Goal: Task Accomplishment & Management: Use online tool/utility

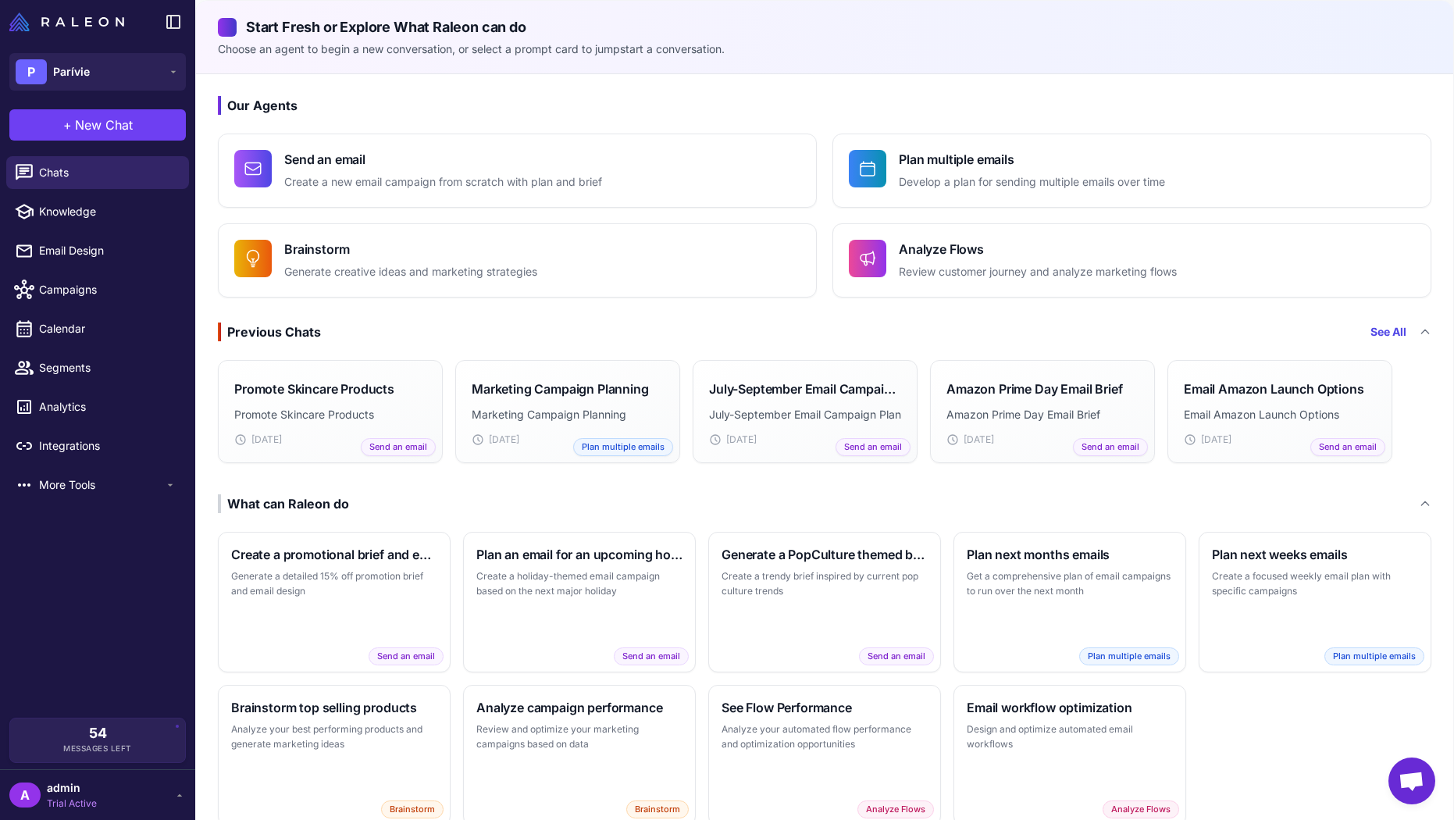
click at [1409, 335] on div "See All" at bounding box center [1400, 331] width 61 height 17
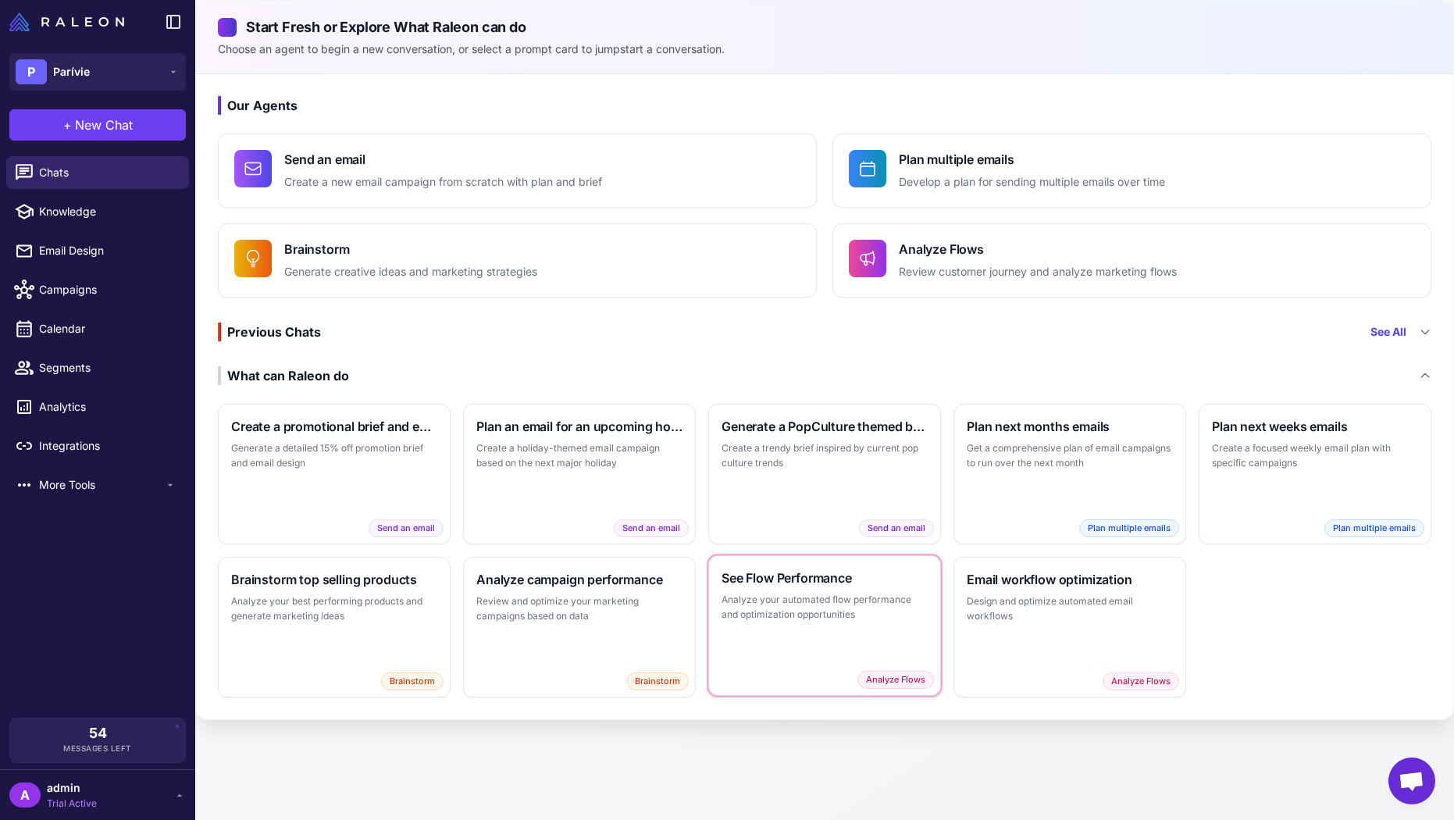
click at [800, 618] on p "Analyze your automated flow performance and optimization opportunities" at bounding box center [824, 607] width 206 height 30
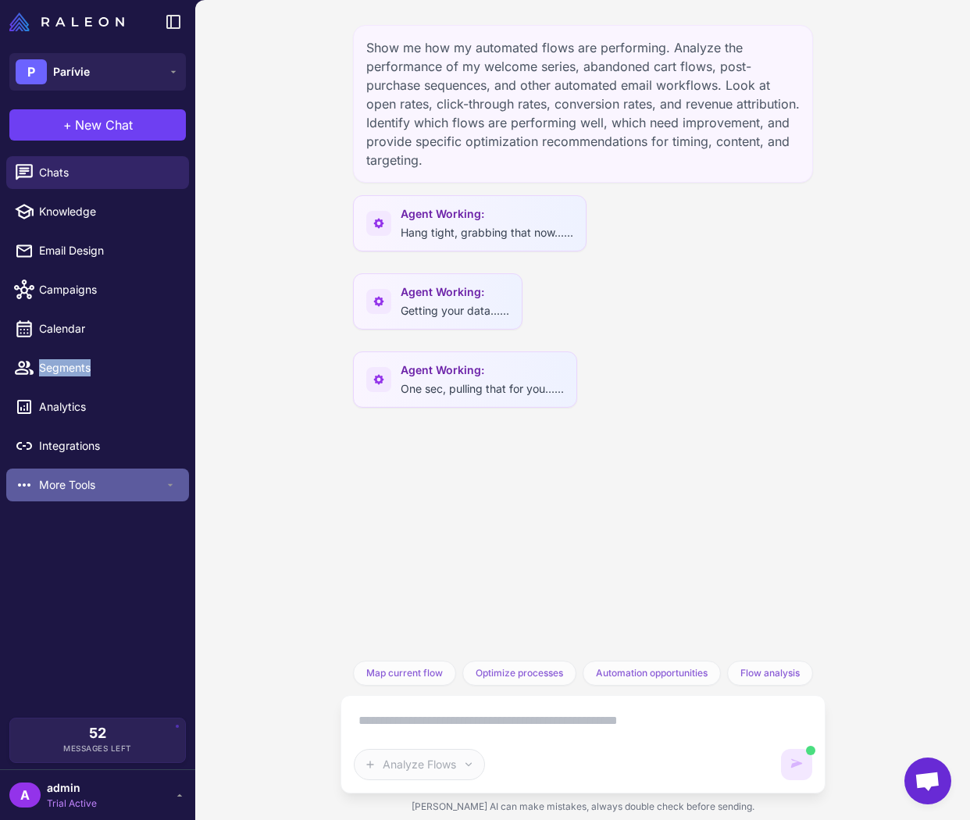
click at [62, 485] on span "More Tools" at bounding box center [101, 484] width 125 height 17
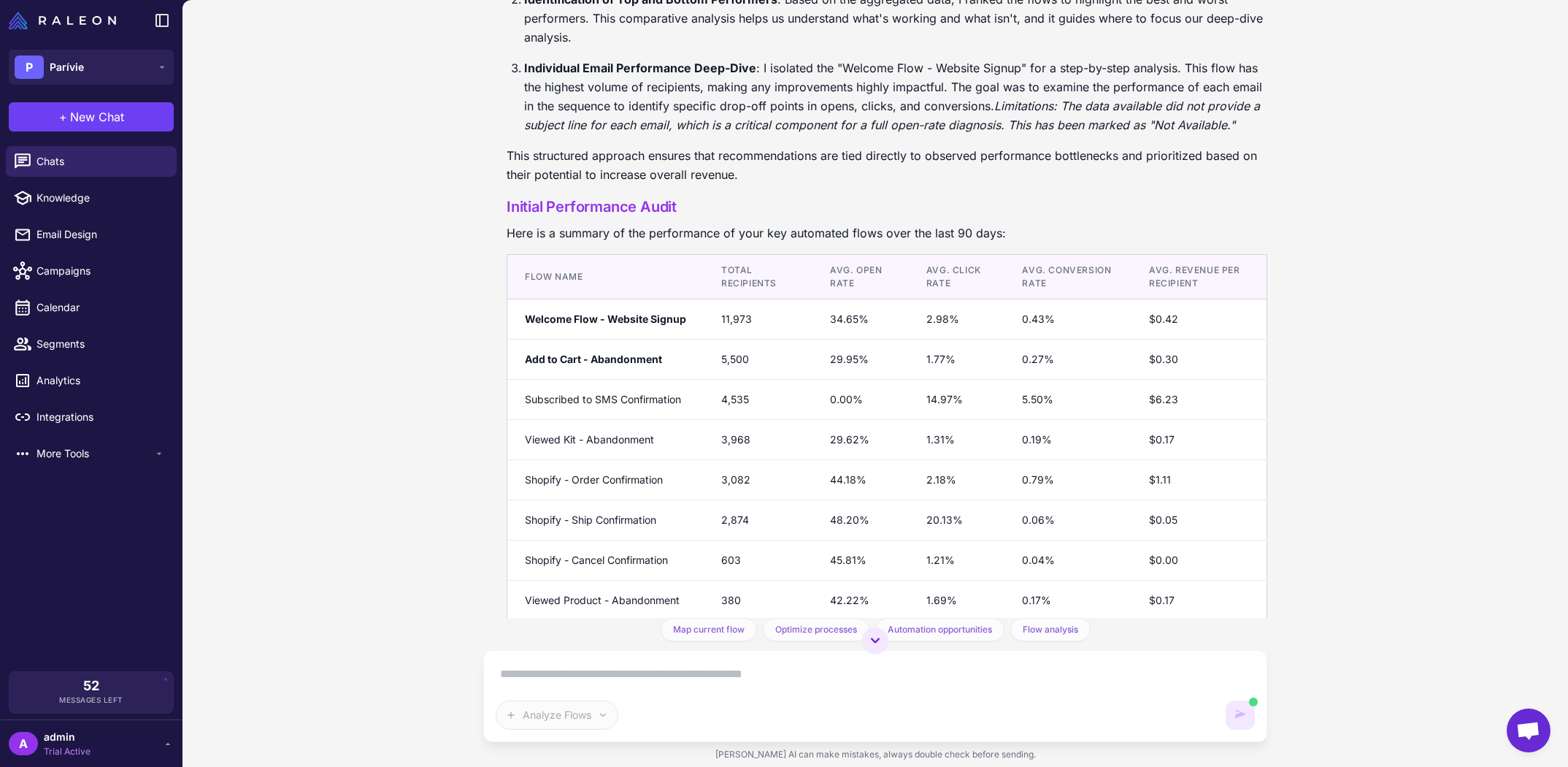
scroll to position [942, 0]
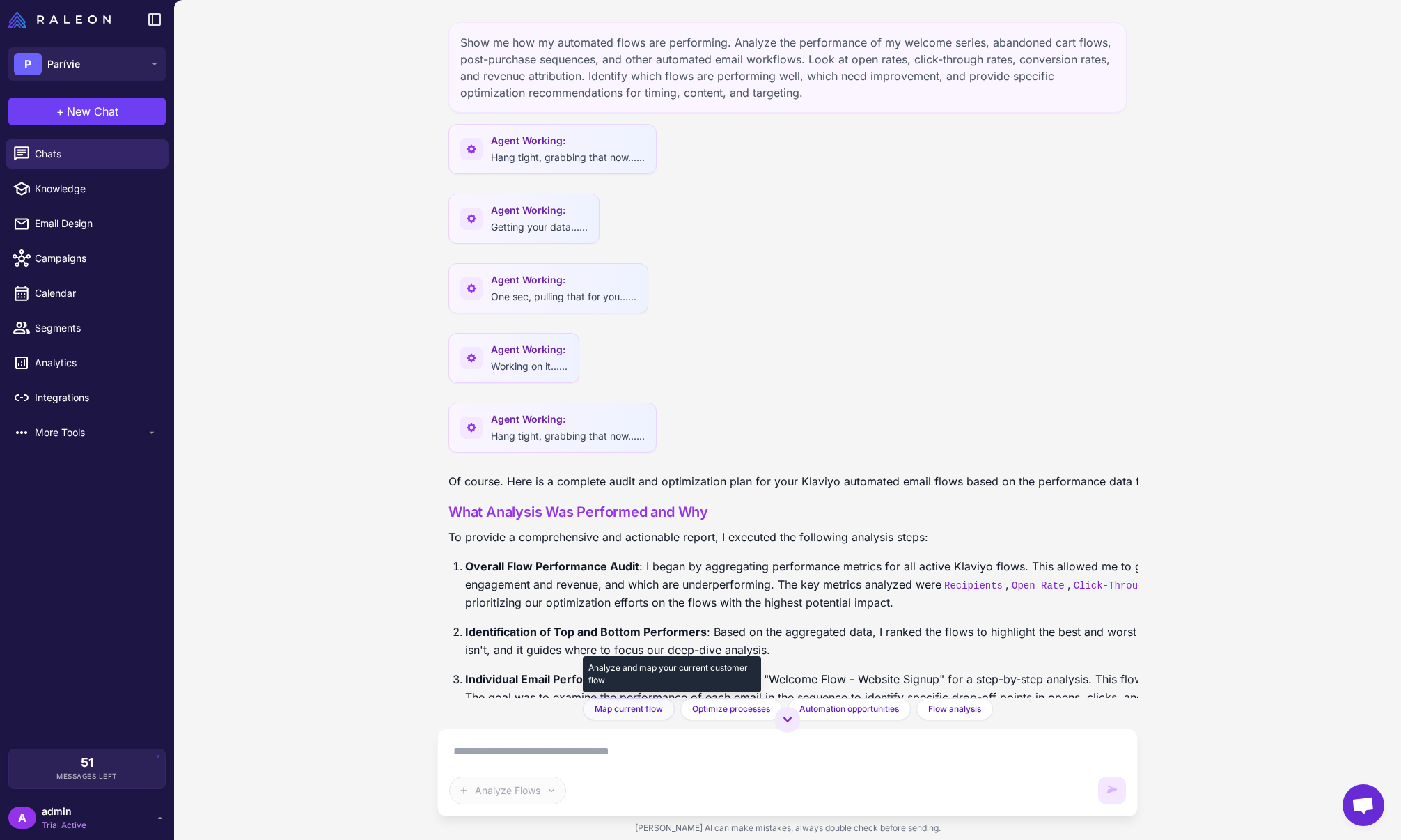
click at [650, 713] on span "Map current flow" at bounding box center [629, 709] width 69 height 12
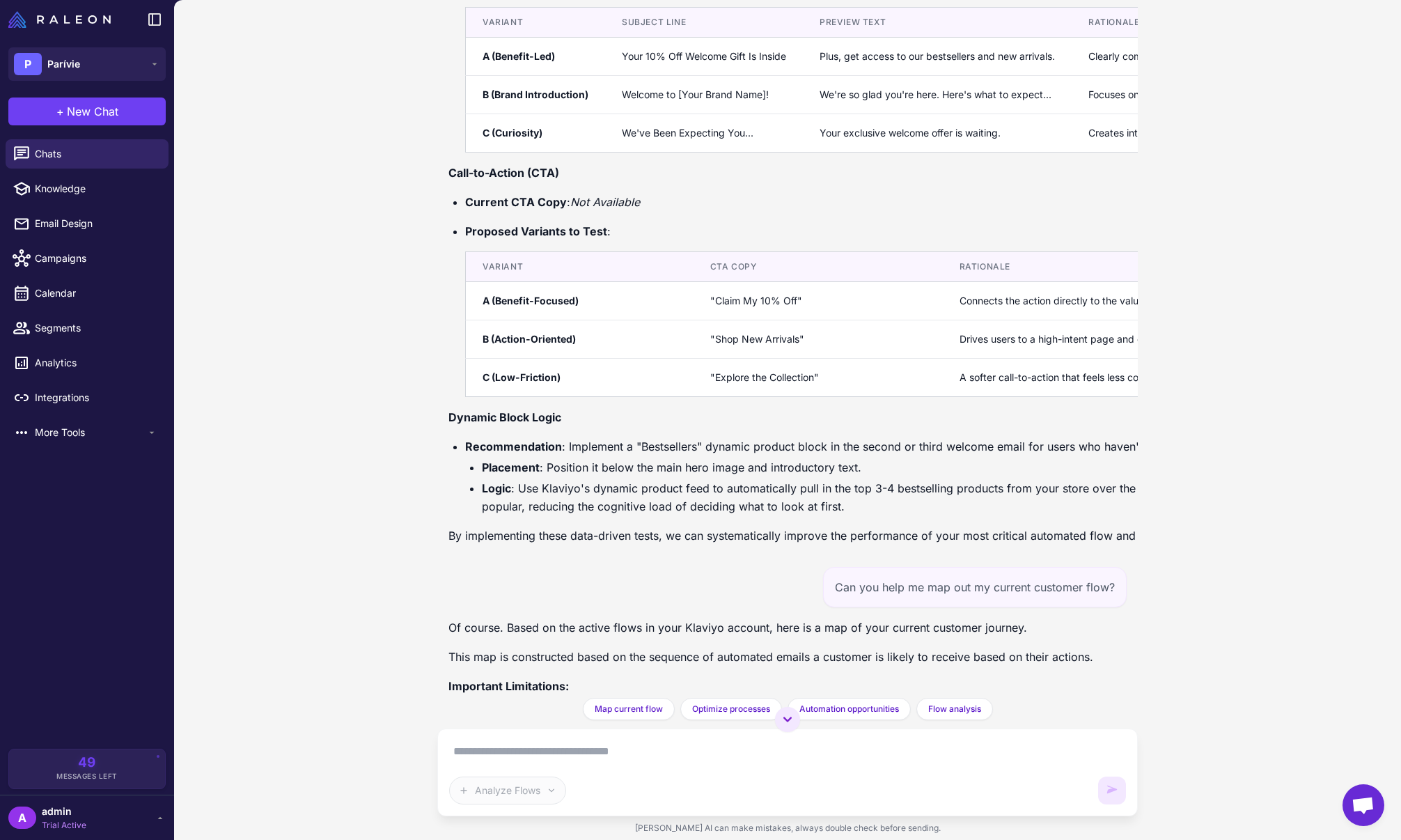
scroll to position [2548, 0]
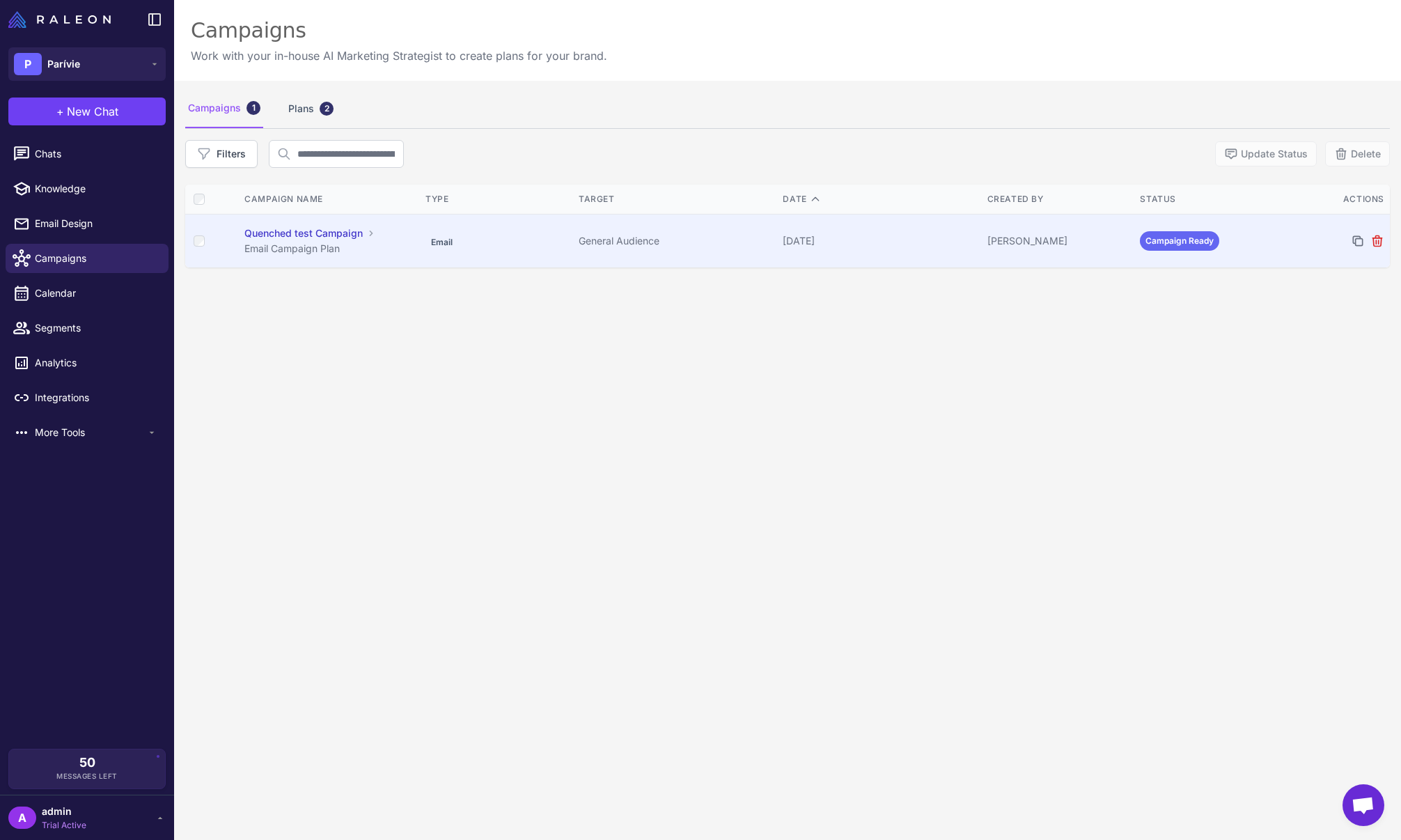
click at [864, 248] on td "Campaign Ready" at bounding box center [1211, 241] width 153 height 54
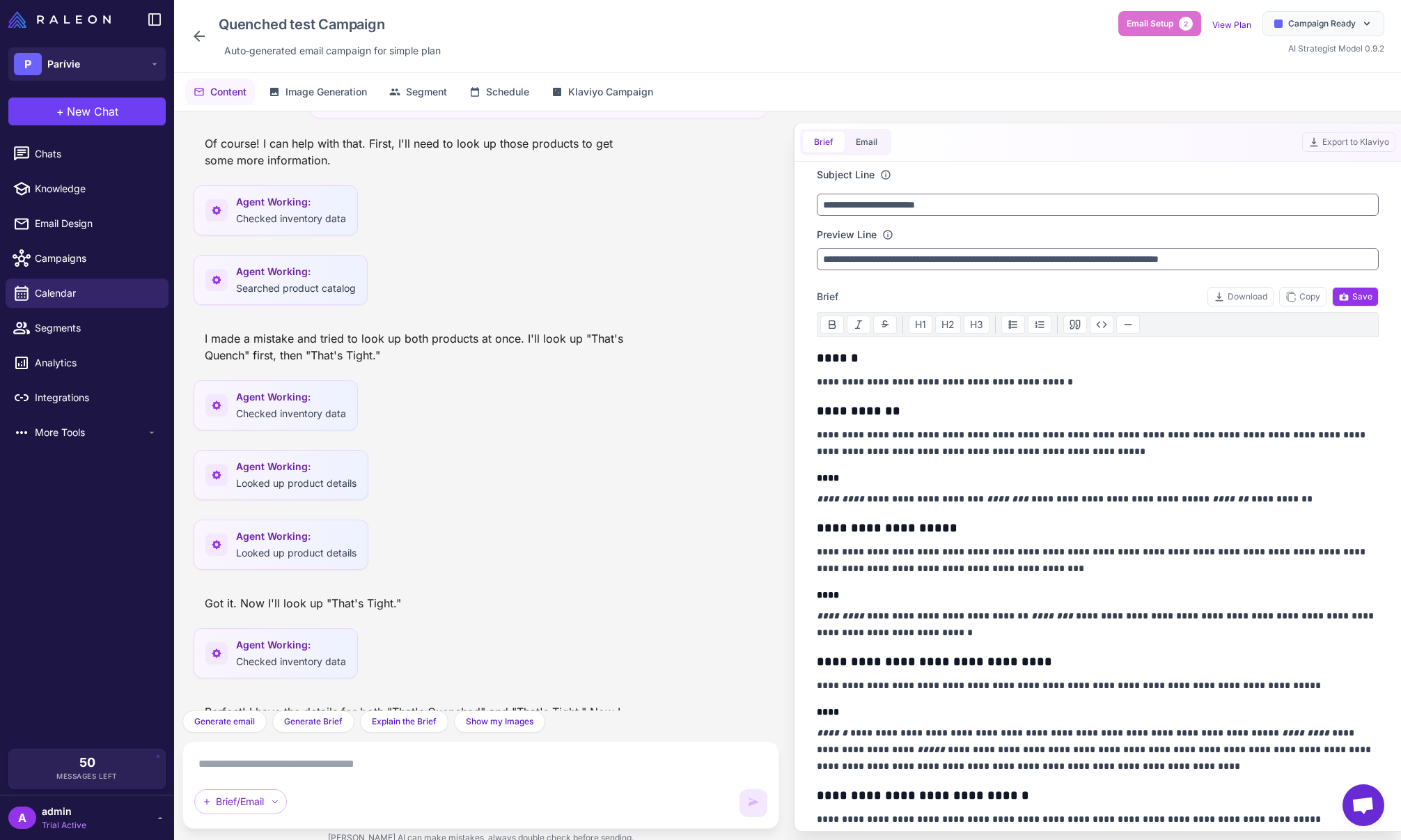
scroll to position [1249, 0]
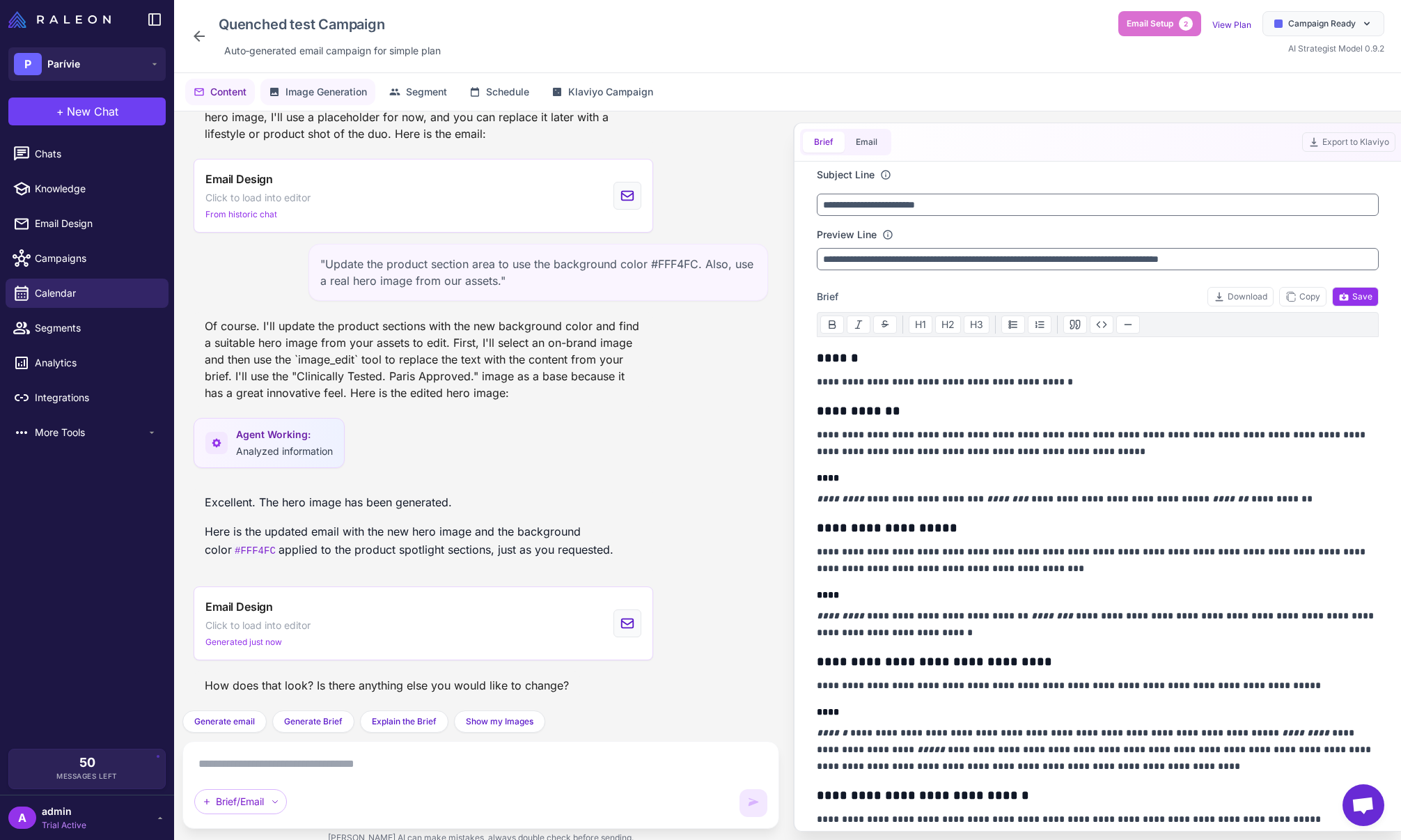
click at [354, 102] on button "Image Generation" at bounding box center [317, 92] width 115 height 27
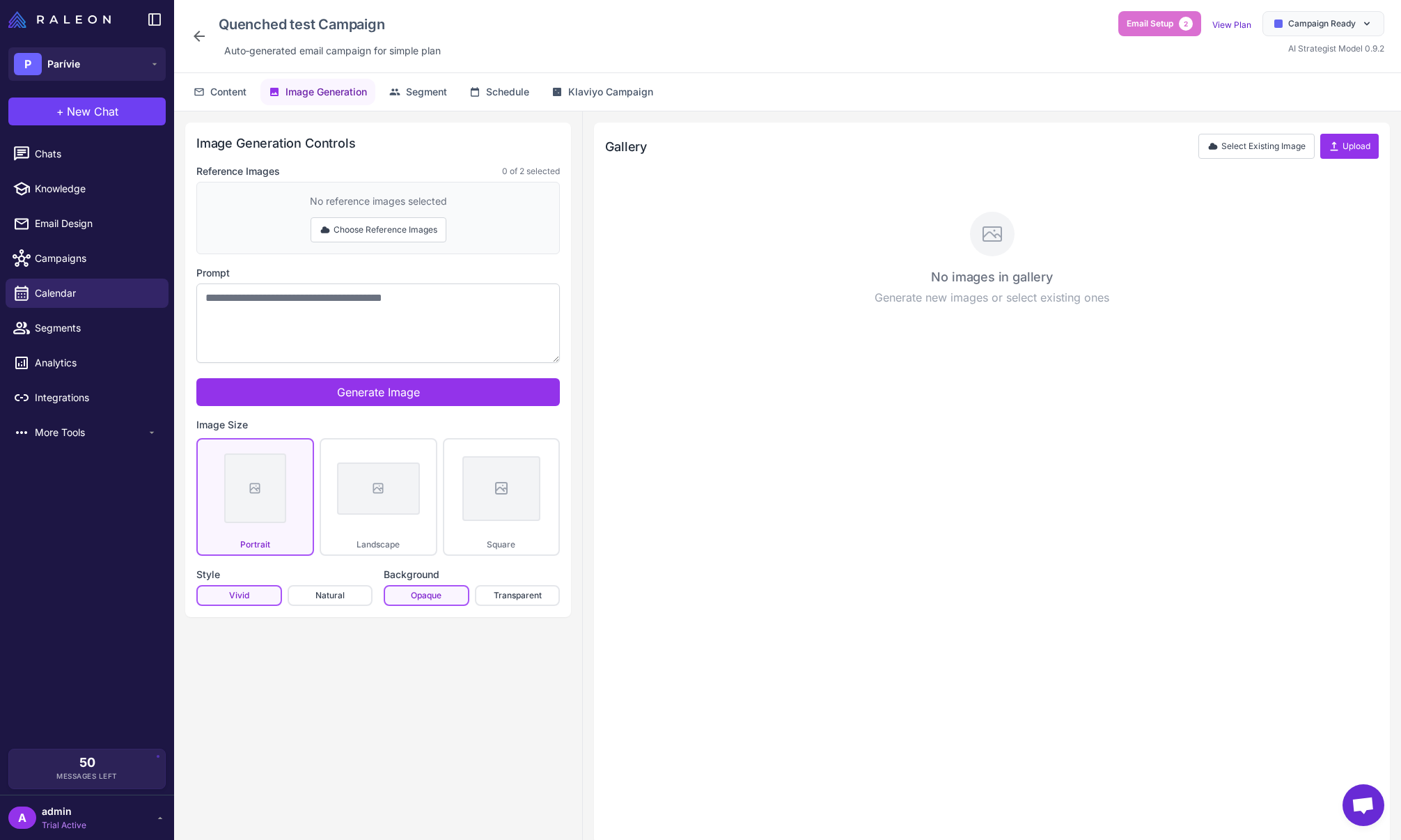
click at [256, 93] on div "Content Image Generation Segment Schedule Klaviyo Campaign" at bounding box center [787, 92] width 1227 height 37
click at [242, 94] on span "Content" at bounding box center [228, 91] width 37 height 15
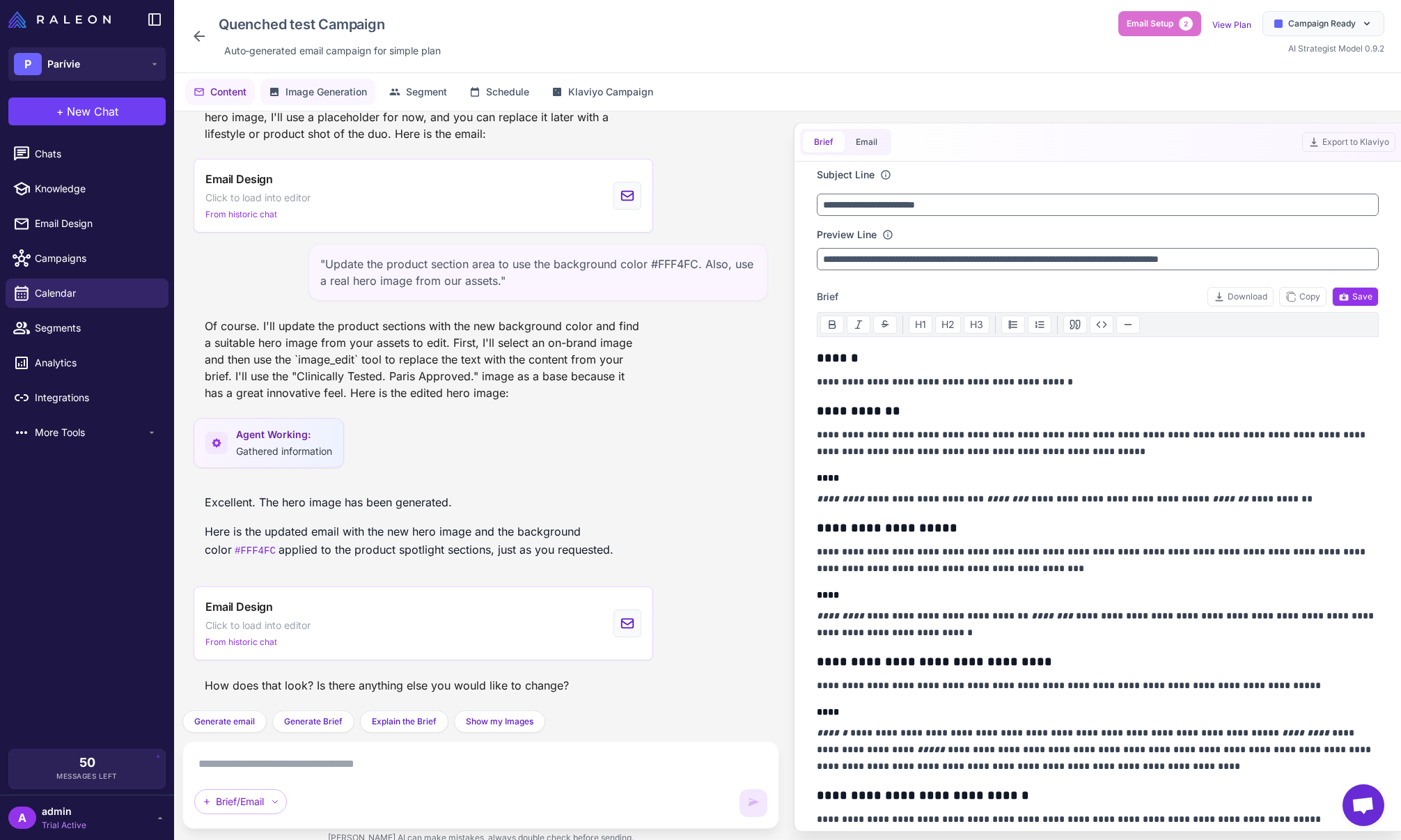
click at [335, 91] on span "Image Generation" at bounding box center [326, 91] width 81 height 15
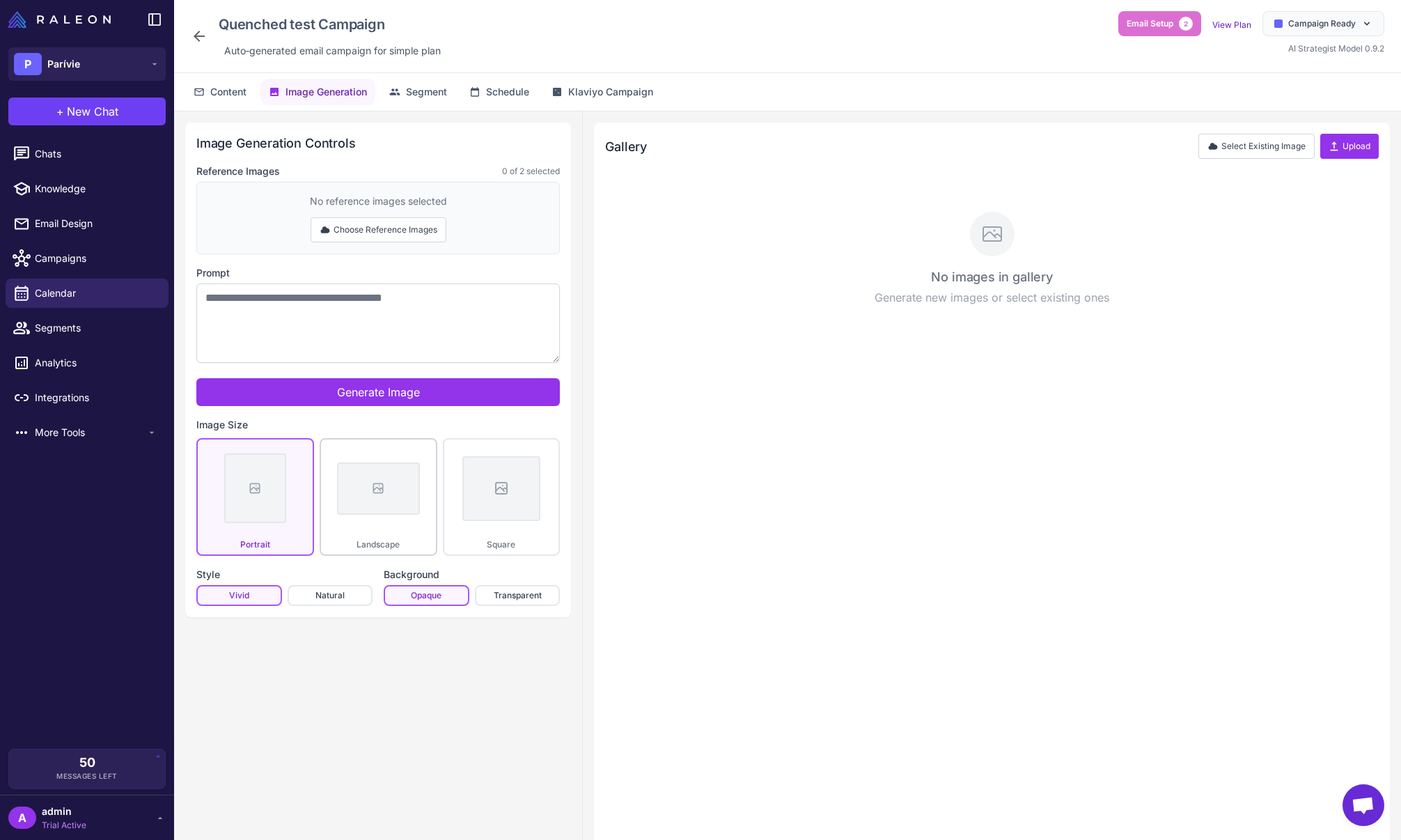
click at [375, 506] on div at bounding box center [378, 488] width 83 height 53
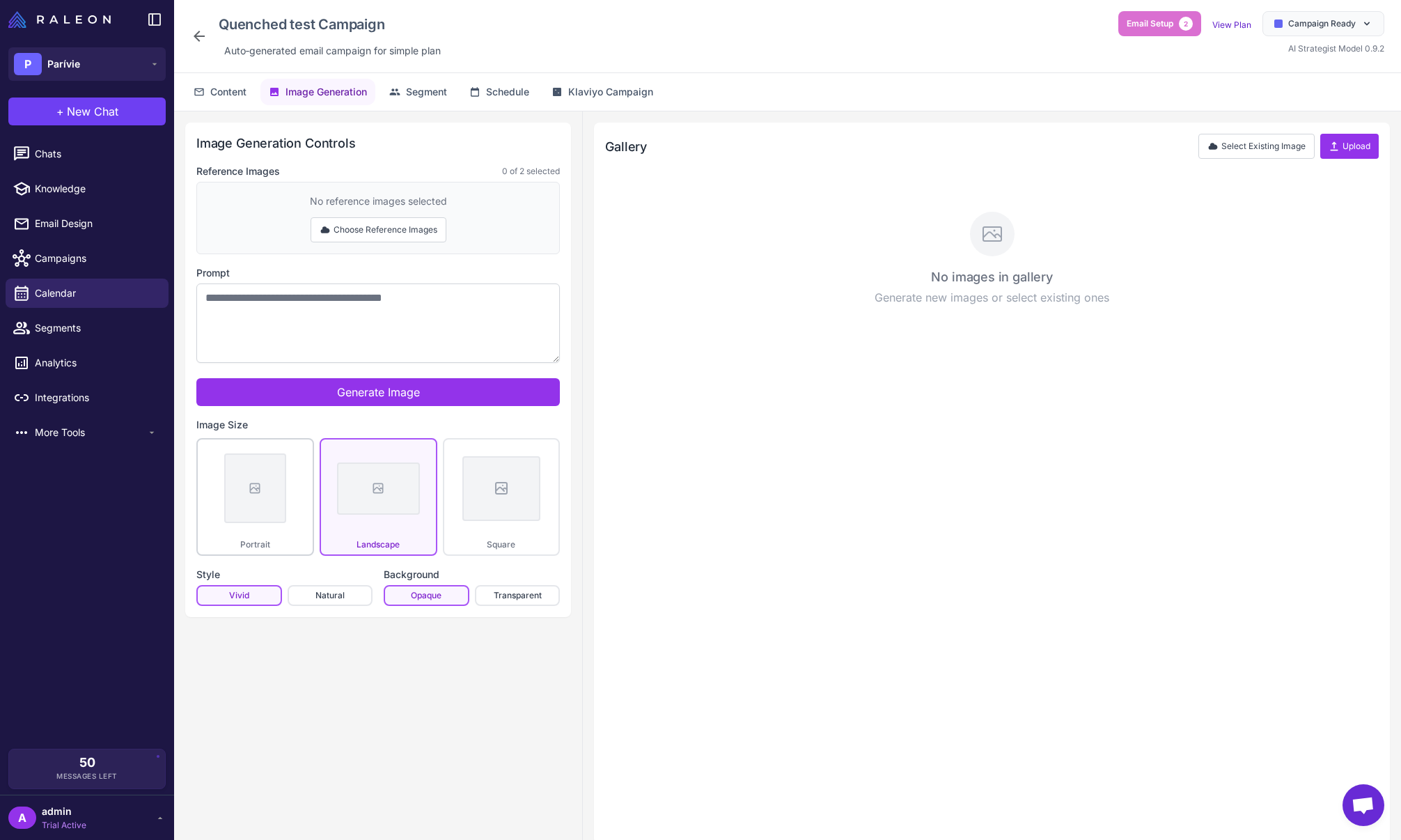
click at [284, 503] on div at bounding box center [254, 488] width 62 height 70
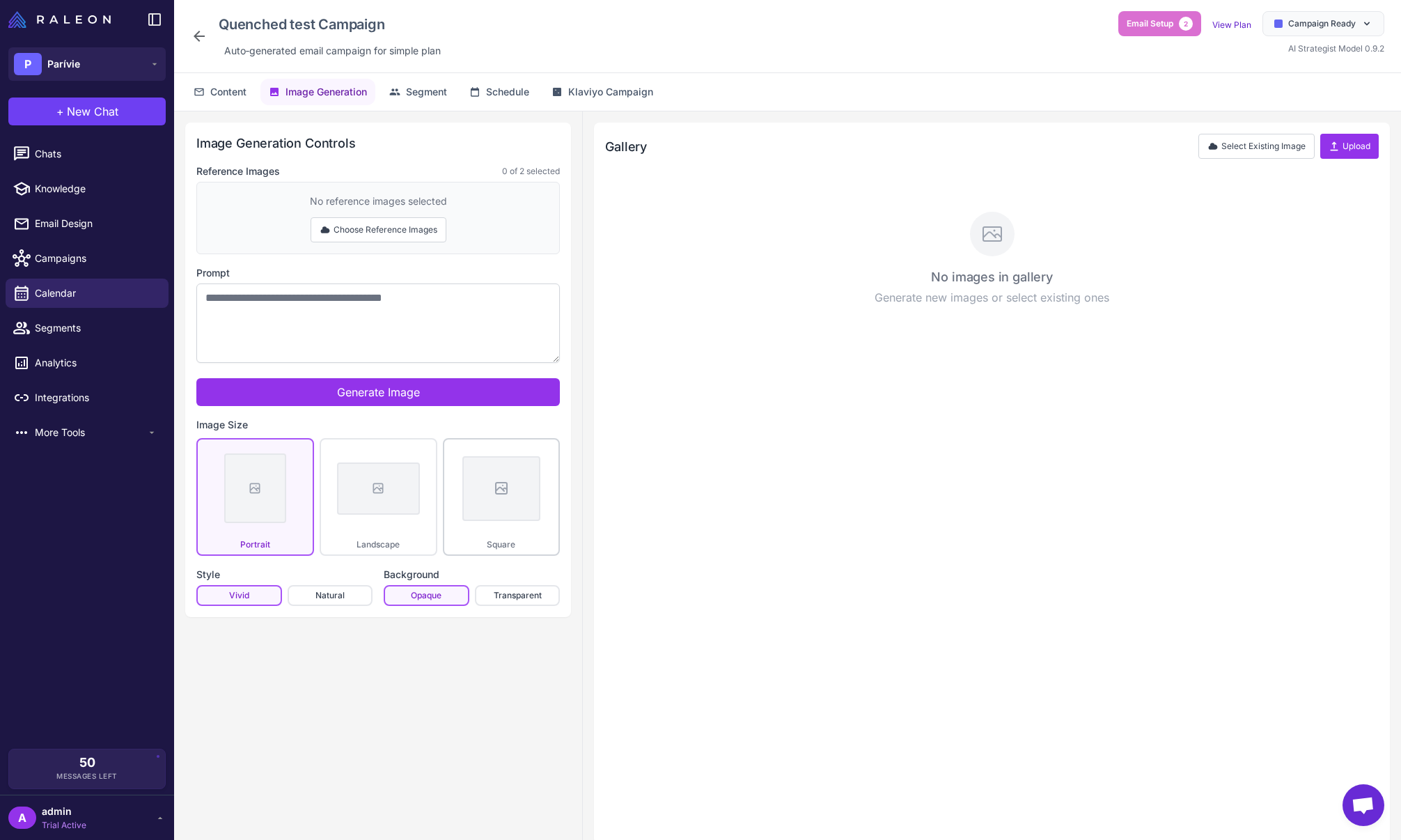
click at [457, 522] on button "Square" at bounding box center [502, 497] width 118 height 118
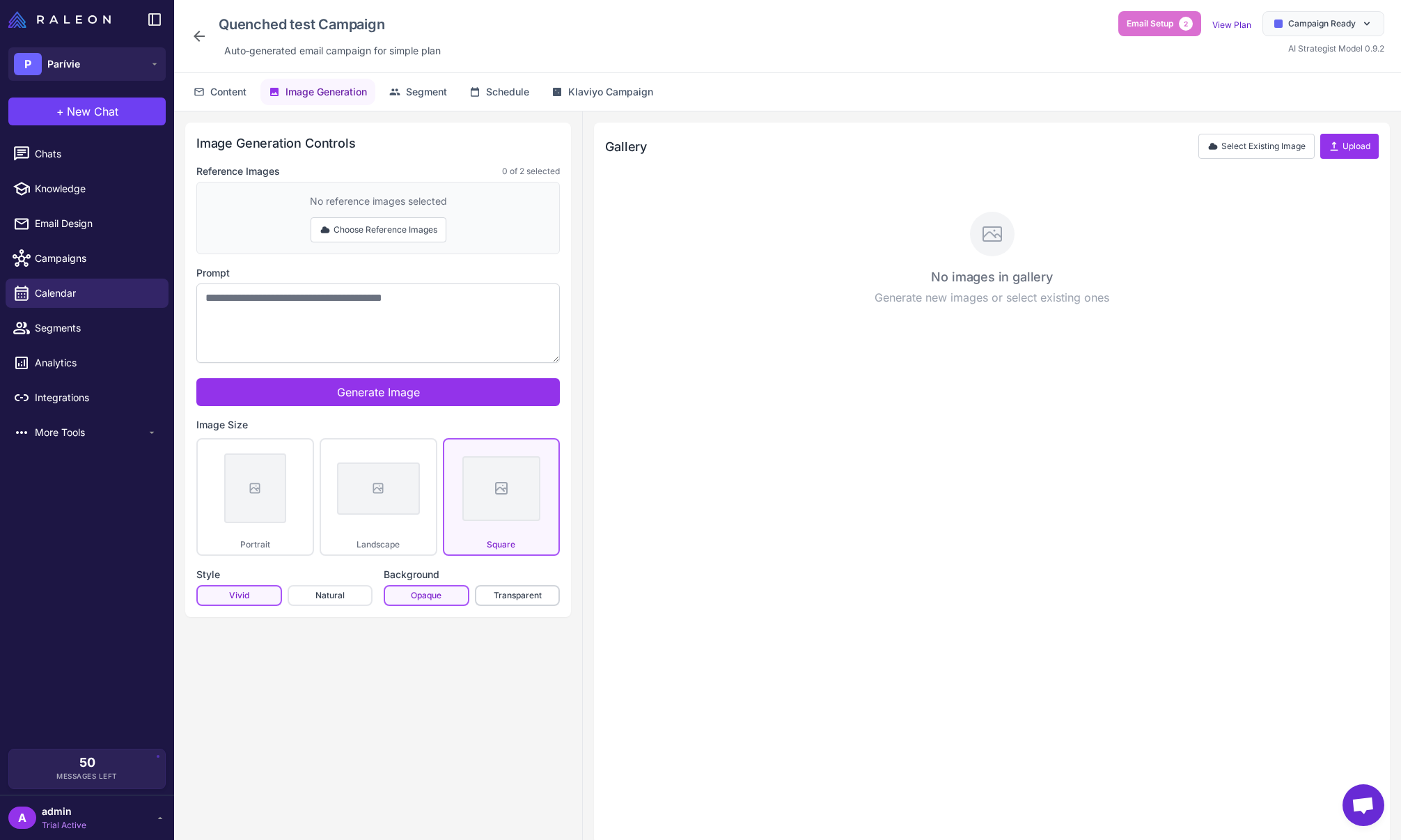
click at [499, 592] on button "Transparent" at bounding box center [517, 595] width 86 height 21
click at [445, 601] on button "Opaque" at bounding box center [426, 595] width 86 height 21
click at [353, 234] on button "Choose Reference Images" at bounding box center [378, 230] width 136 height 25
click at [353, 234] on button "Done Selecting" at bounding box center [377, 230] width 92 height 25
click at [376, 198] on div "No reference images selected" at bounding box center [378, 201] width 137 height 15
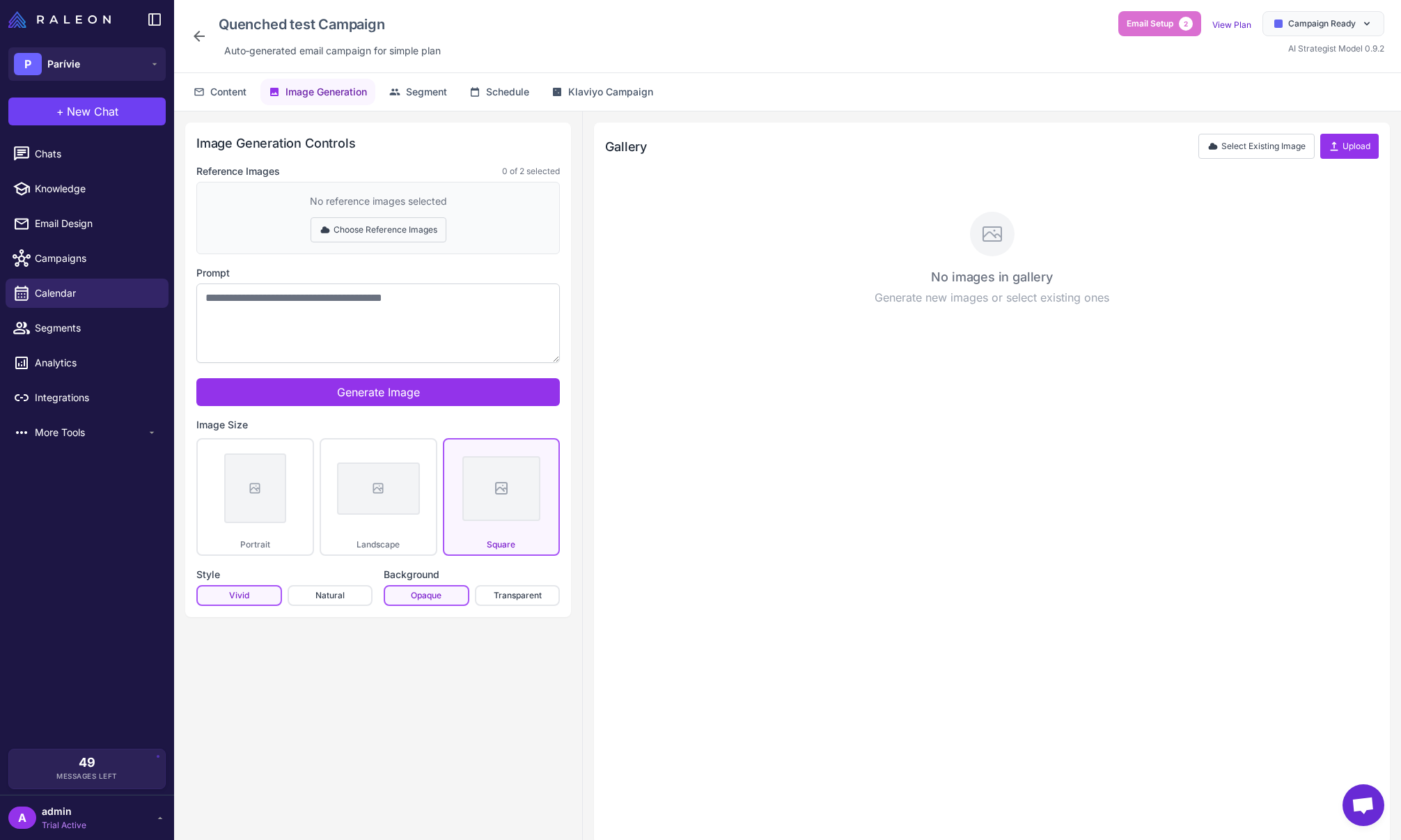
click at [382, 235] on button "Choose Reference Images" at bounding box center [378, 230] width 136 height 25
click at [384, 236] on button "Done Selecting" at bounding box center [377, 230] width 92 height 25
click at [401, 101] on button "Segment" at bounding box center [418, 92] width 75 height 27
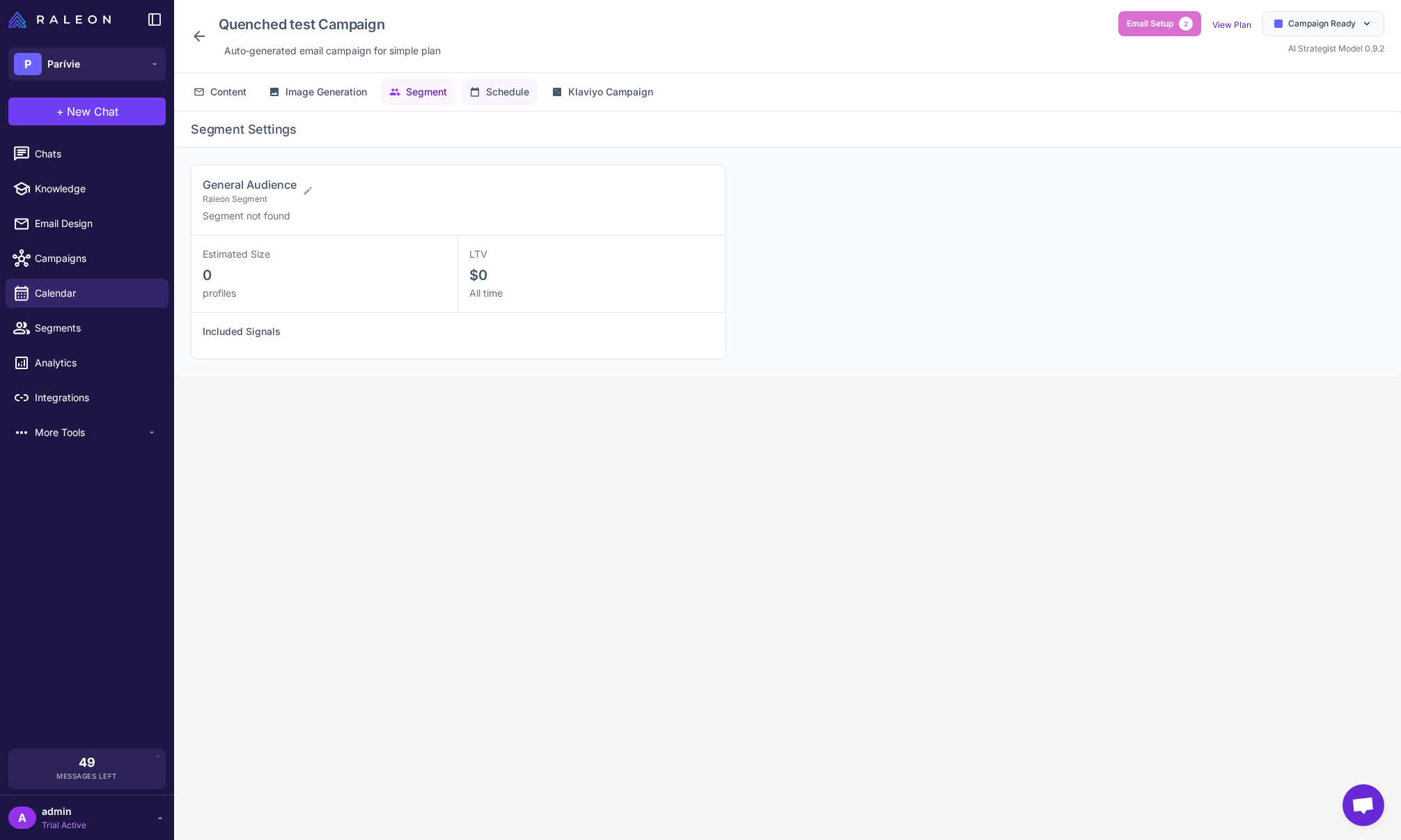
click at [480, 92] on icon at bounding box center [474, 92] width 11 height 11
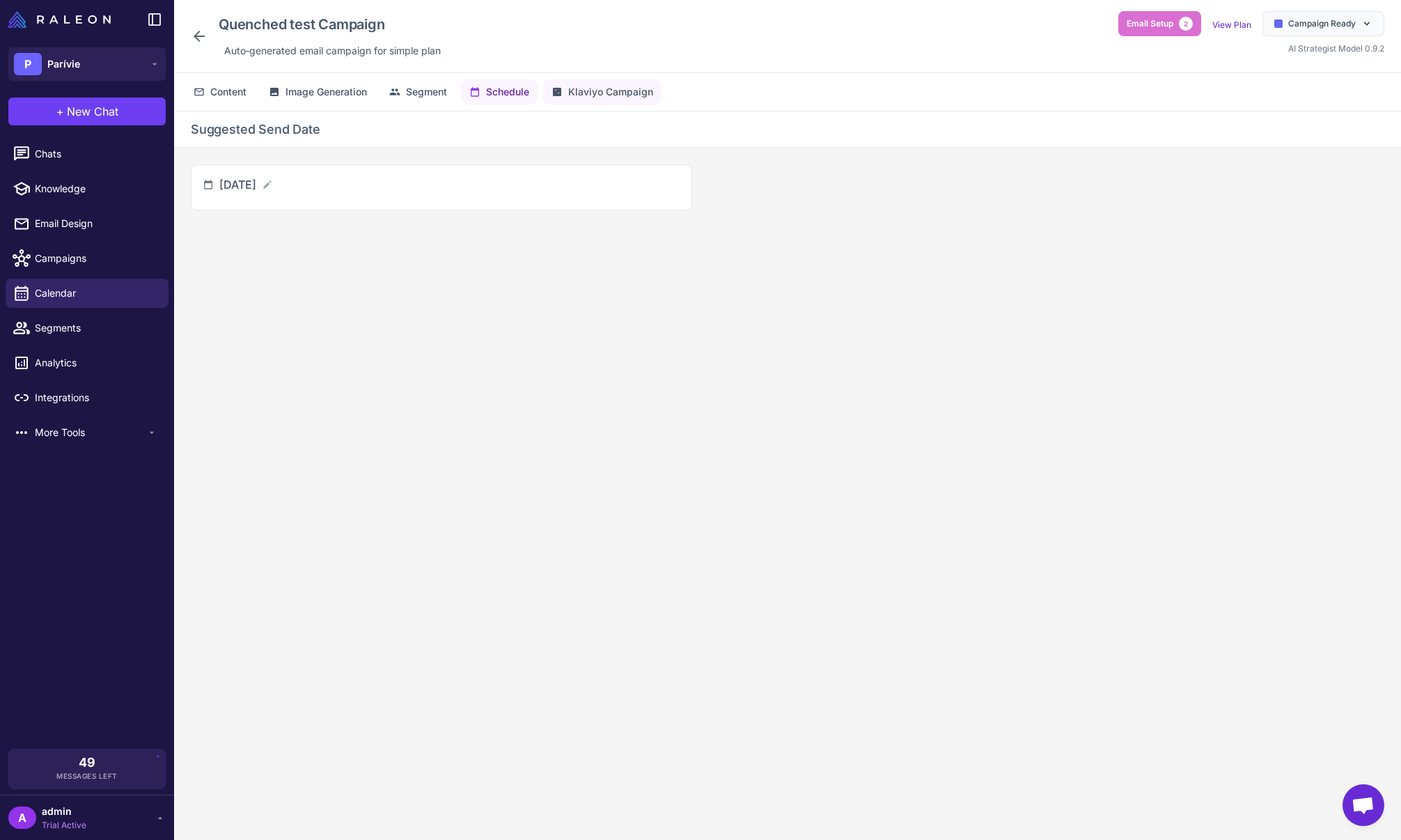
click at [578, 93] on span "Klaviyo Campaign" at bounding box center [610, 91] width 85 height 15
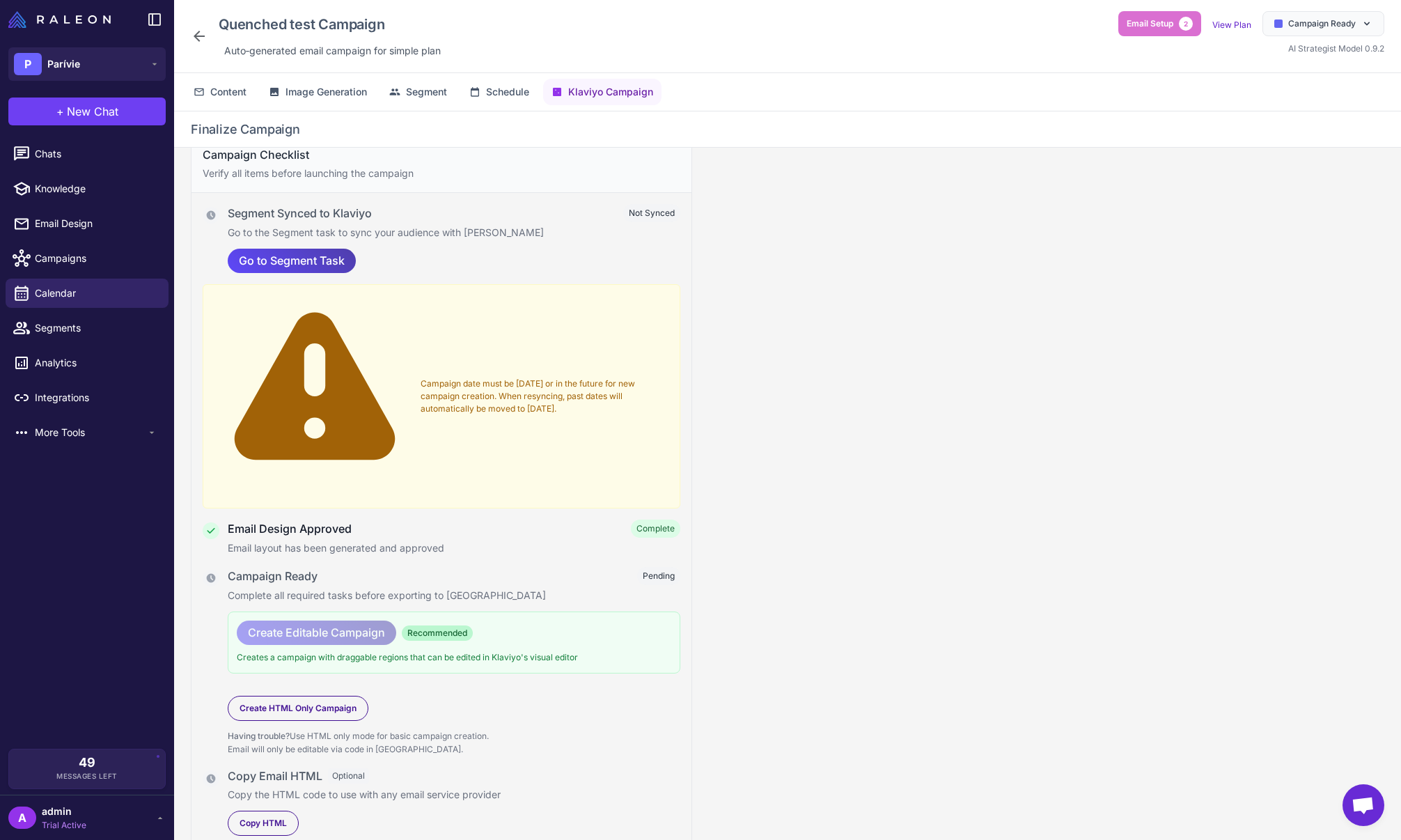
scroll to position [0, 0]
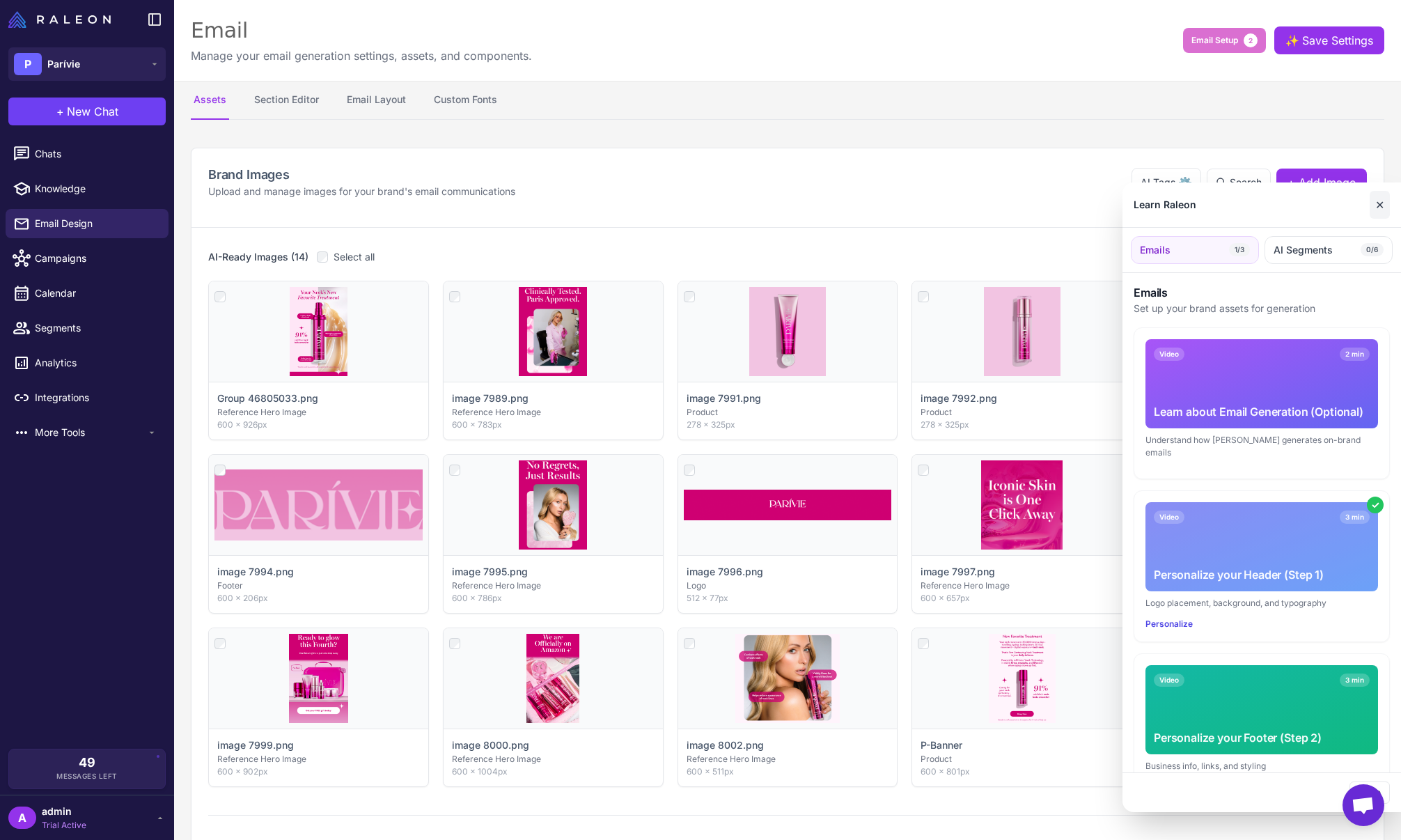
click at [864, 201] on button "✕" at bounding box center [1380, 204] width 21 height 28
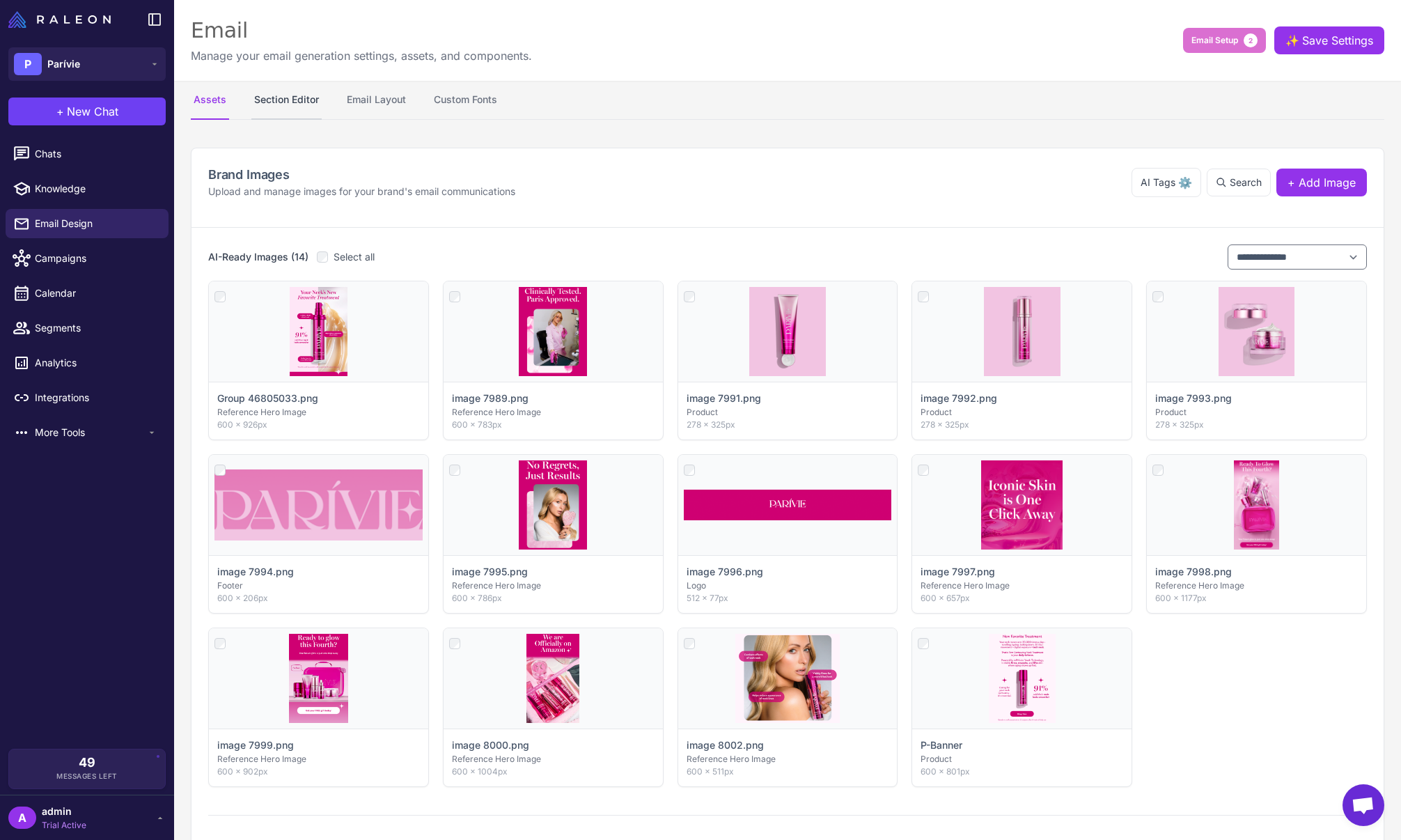
click at [293, 106] on button "Section Editor" at bounding box center [286, 101] width 70 height 39
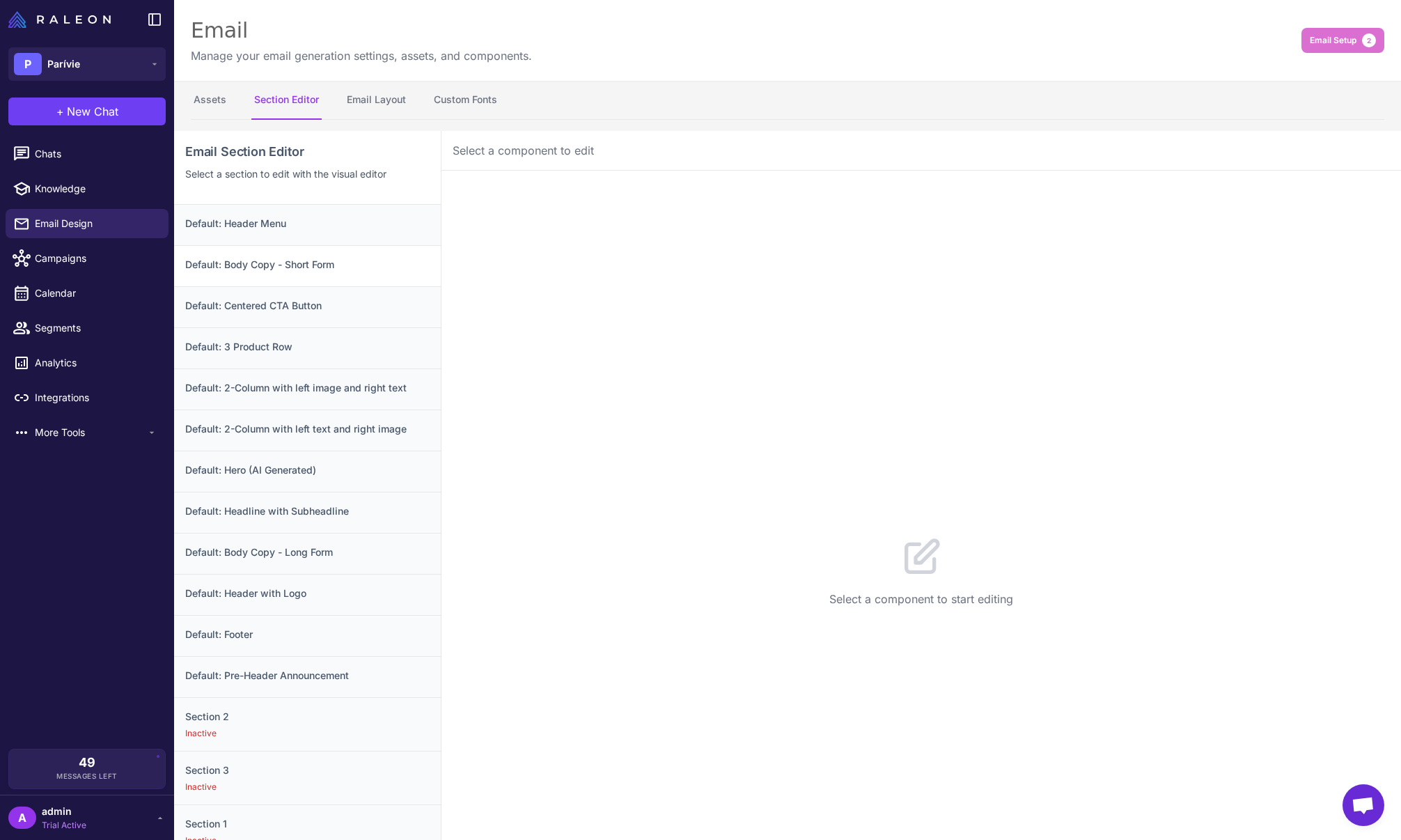
click at [284, 268] on h3 "Default: Body Copy - Short Form" at bounding box center [308, 264] width 244 height 15
click at [268, 368] on div "Default: 3 Product Row" at bounding box center [307, 389] width 267 height 41
click at [265, 424] on h3 "Default: 2-Column with left text and right image" at bounding box center [308, 428] width 244 height 15
click at [261, 474] on h3 "Default: Hero (AI Generated)" at bounding box center [308, 469] width 244 height 15
click at [263, 510] on h3 "Default: Headline with Subheadline" at bounding box center [308, 511] width 244 height 15
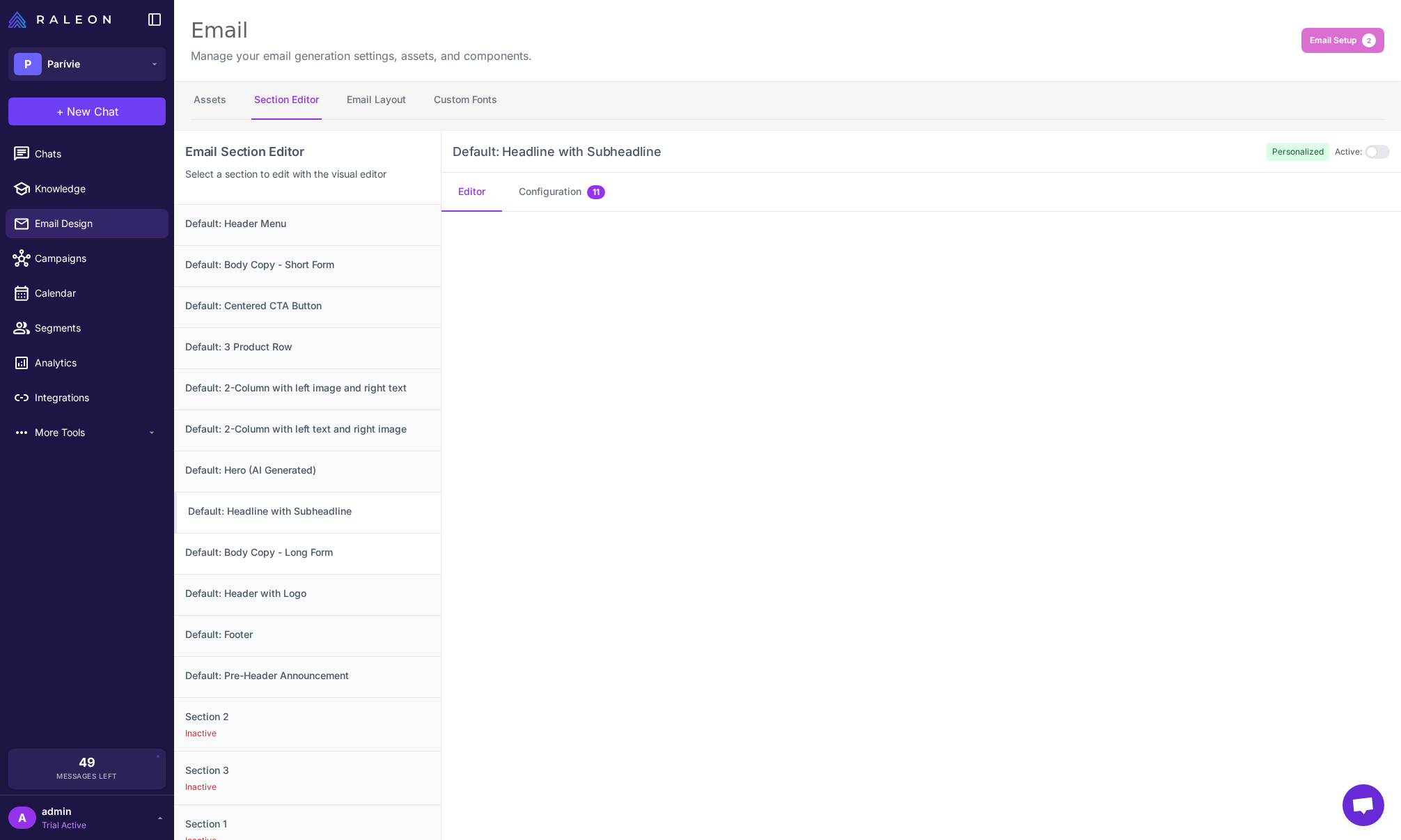
click at [256, 573] on div "Default: Body Copy - Long Form" at bounding box center [307, 594] width 267 height 41
click at [252, 614] on div "Default: Header with Logo" at bounding box center [307, 635] width 267 height 41
click at [250, 678] on h3 "Default: Pre-Header Announcement" at bounding box center [308, 675] width 244 height 15
click at [243, 634] on h3 "Default: Footer" at bounding box center [308, 634] width 244 height 15
click at [302, 327] on div "Default: Centered CTA Button" at bounding box center [307, 348] width 267 height 41
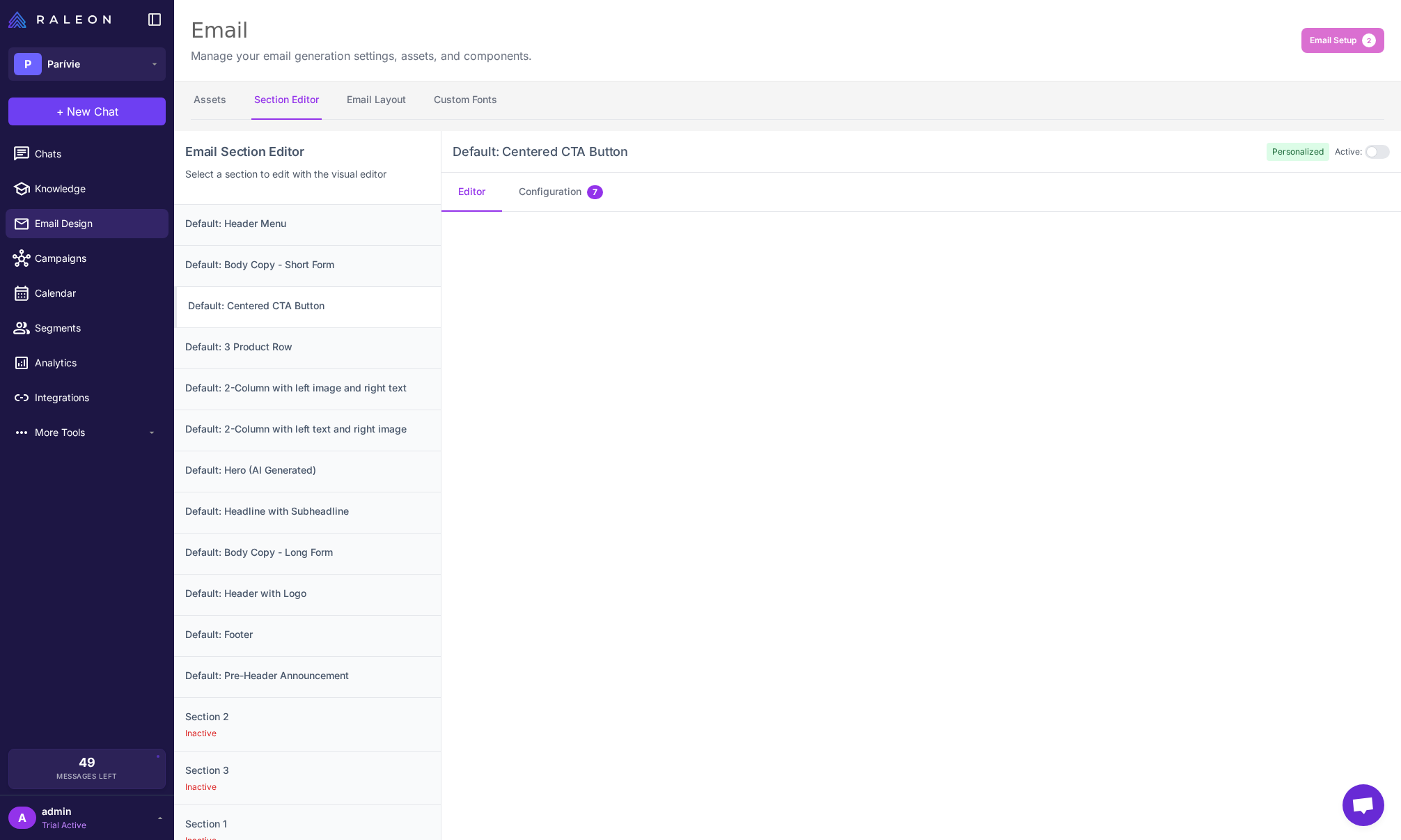
click at [189, 103] on div "Assets Section Editor Email Layout Custom Fonts" at bounding box center [787, 101] width 1227 height 39
click at [195, 99] on button "Assets" at bounding box center [210, 101] width 38 height 39
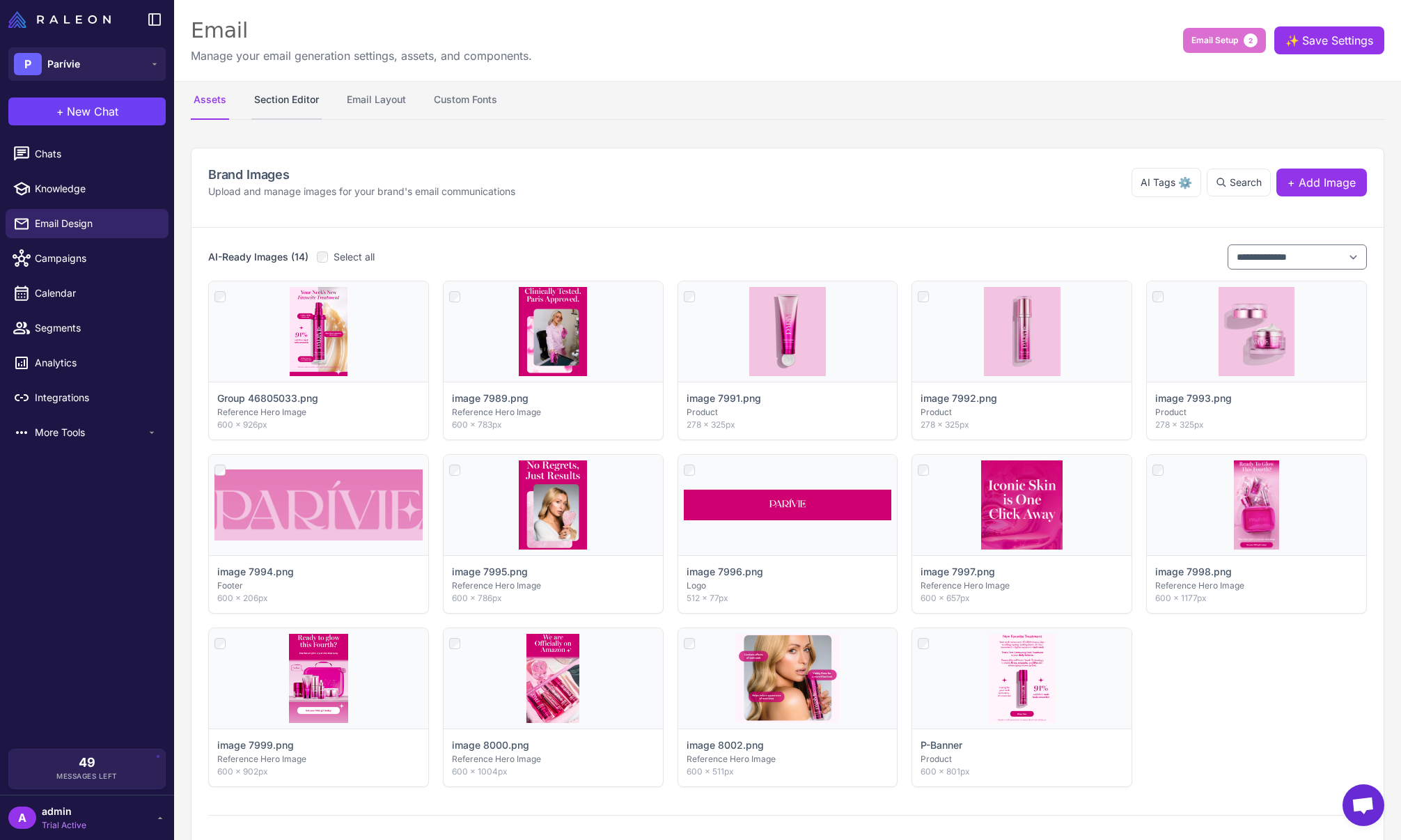
scroll to position [8, 0]
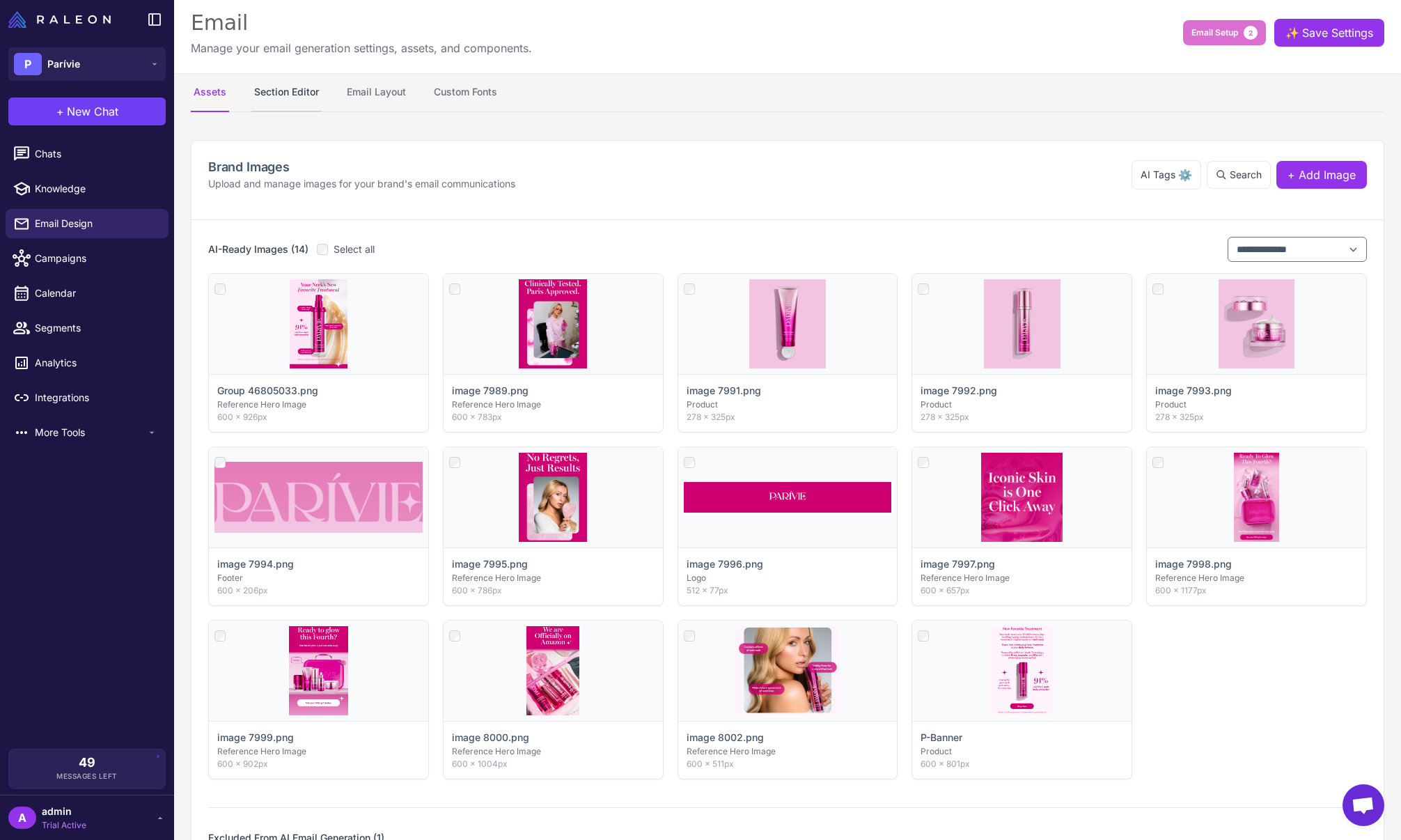
click at [292, 96] on button "Section Editor" at bounding box center [286, 93] width 70 height 39
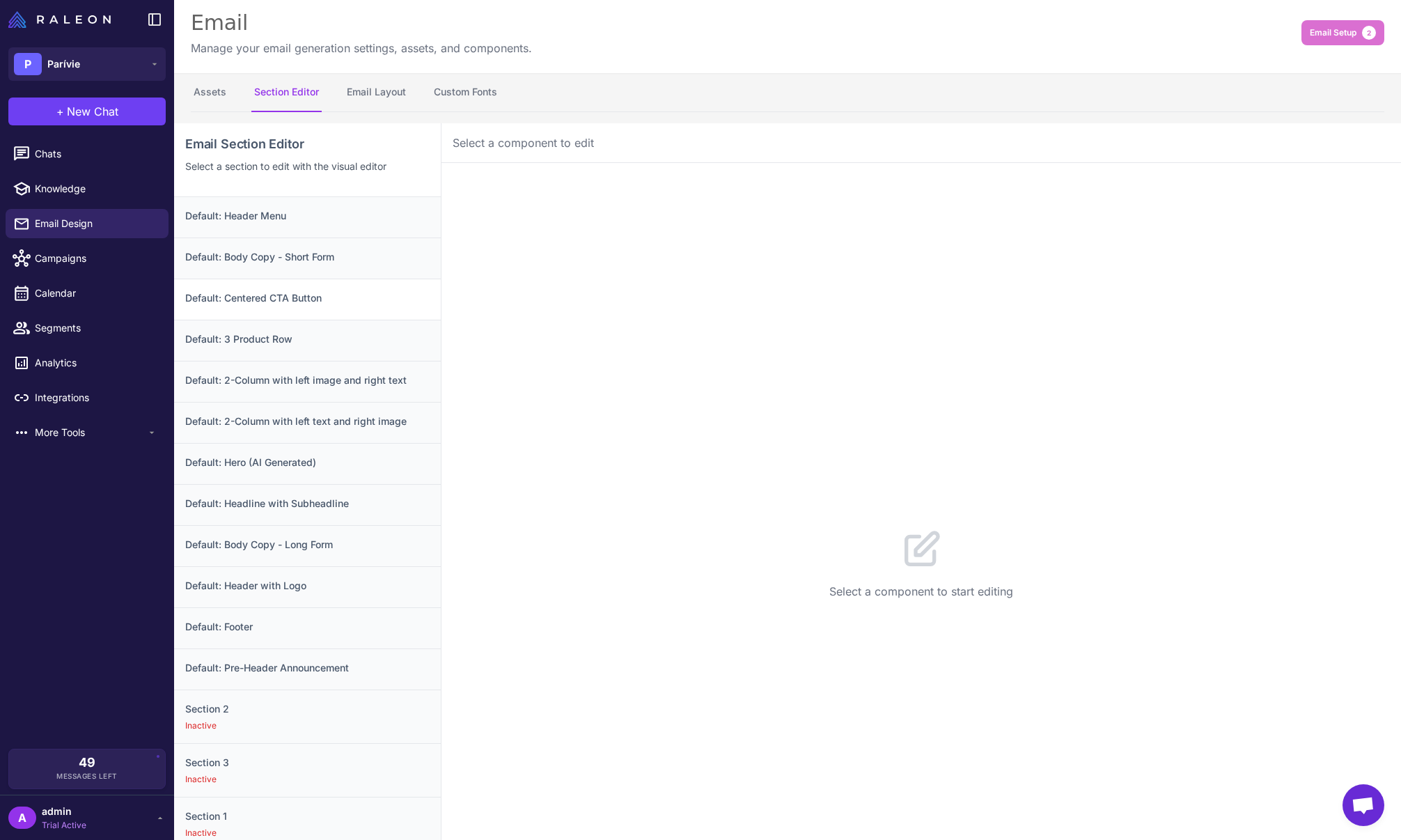
click at [235, 319] on div "Default: Centered CTA Button" at bounding box center [307, 340] width 267 height 41
click at [546, 191] on button "Configuration 7" at bounding box center [561, 185] width 118 height 39
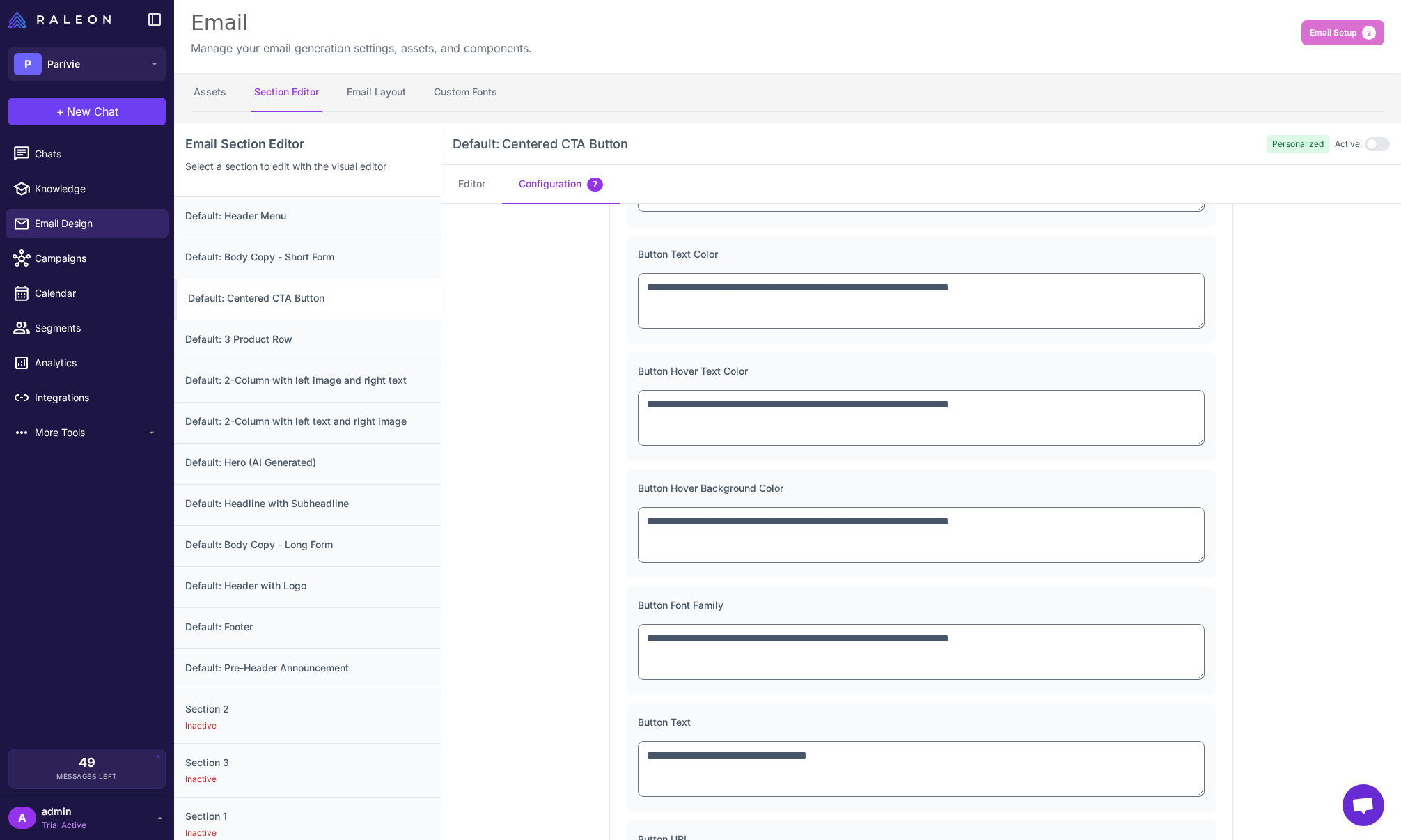
scroll to position [0, 0]
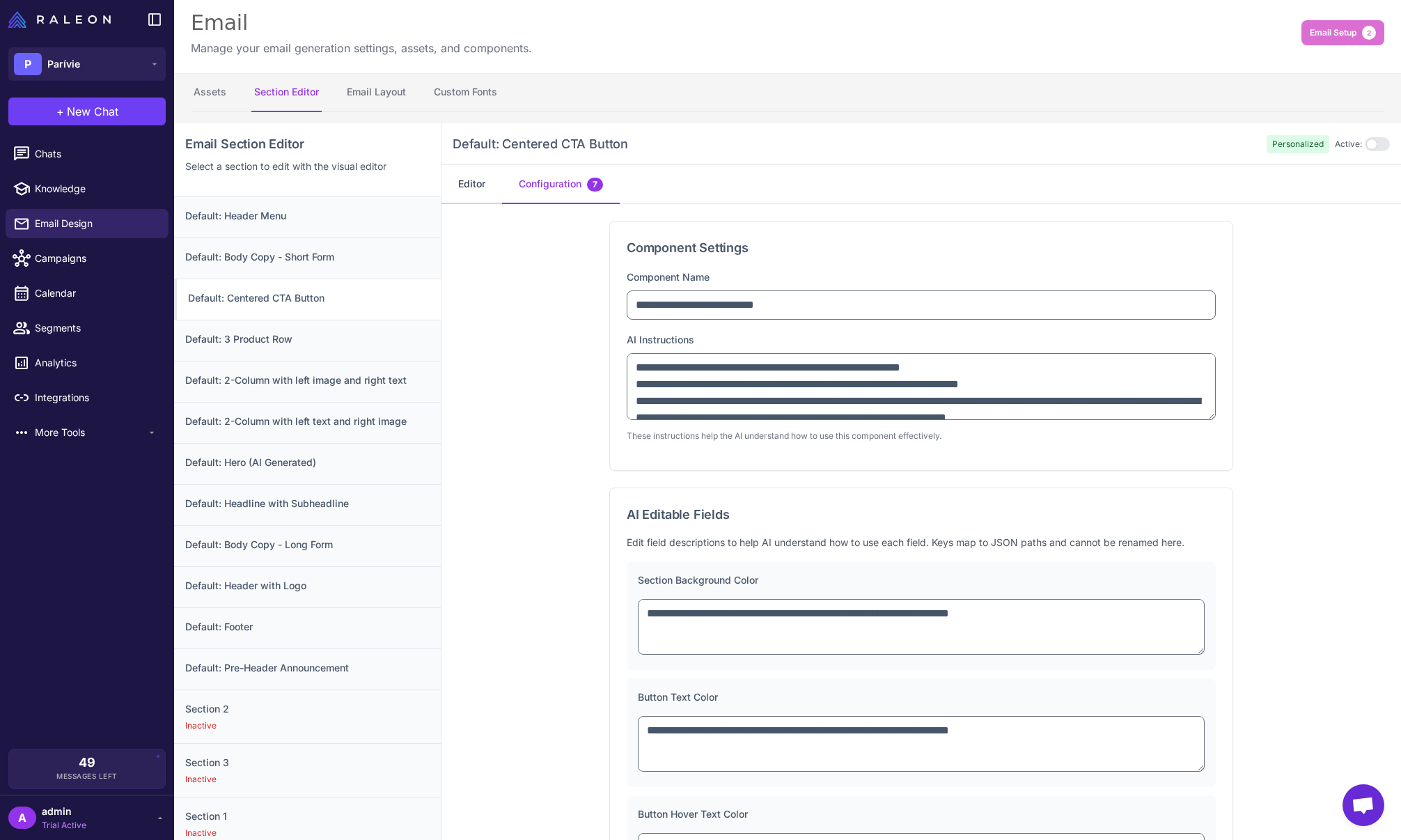
click at [459, 192] on button "Editor" at bounding box center [472, 185] width 61 height 39
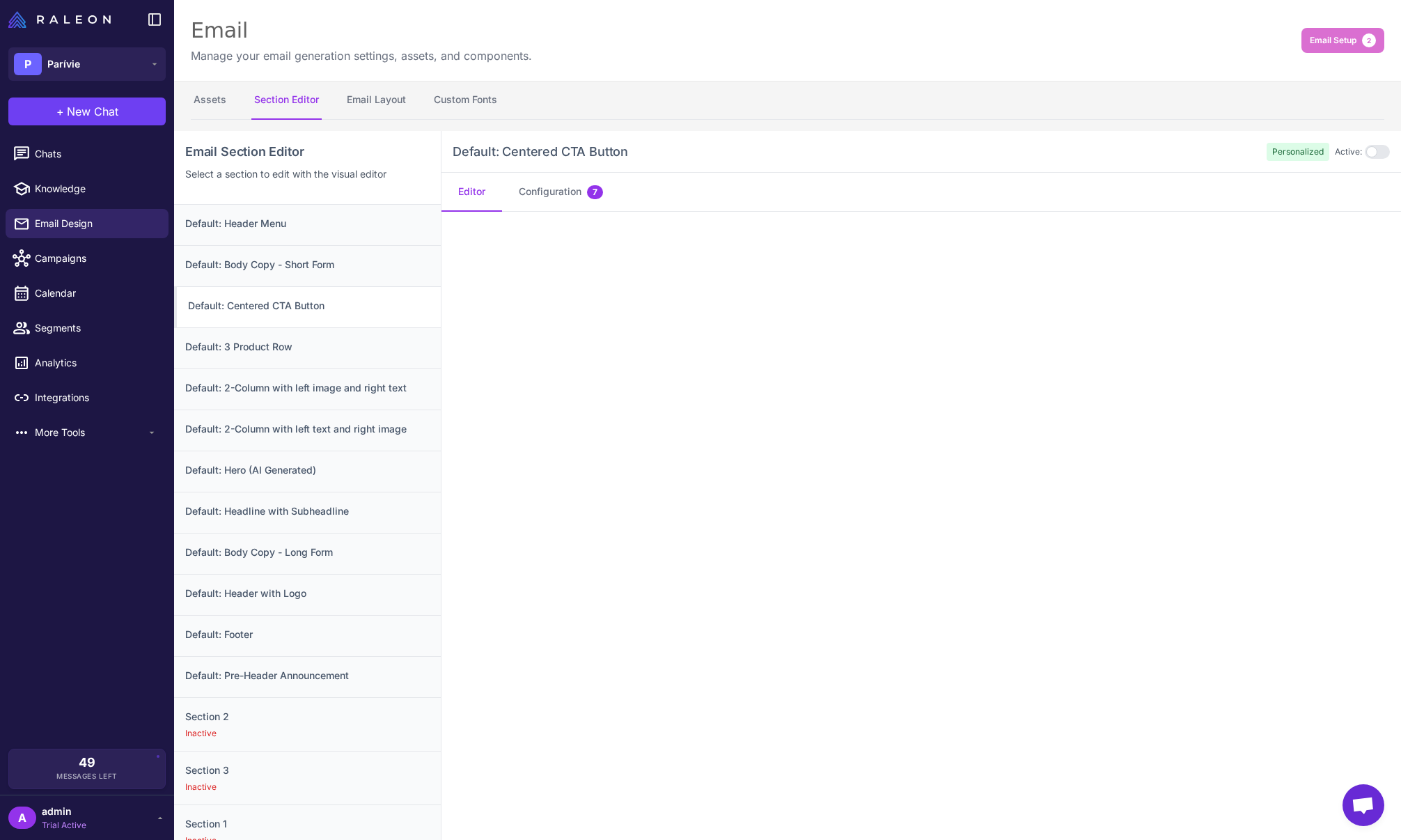
scroll to position [131, 0]
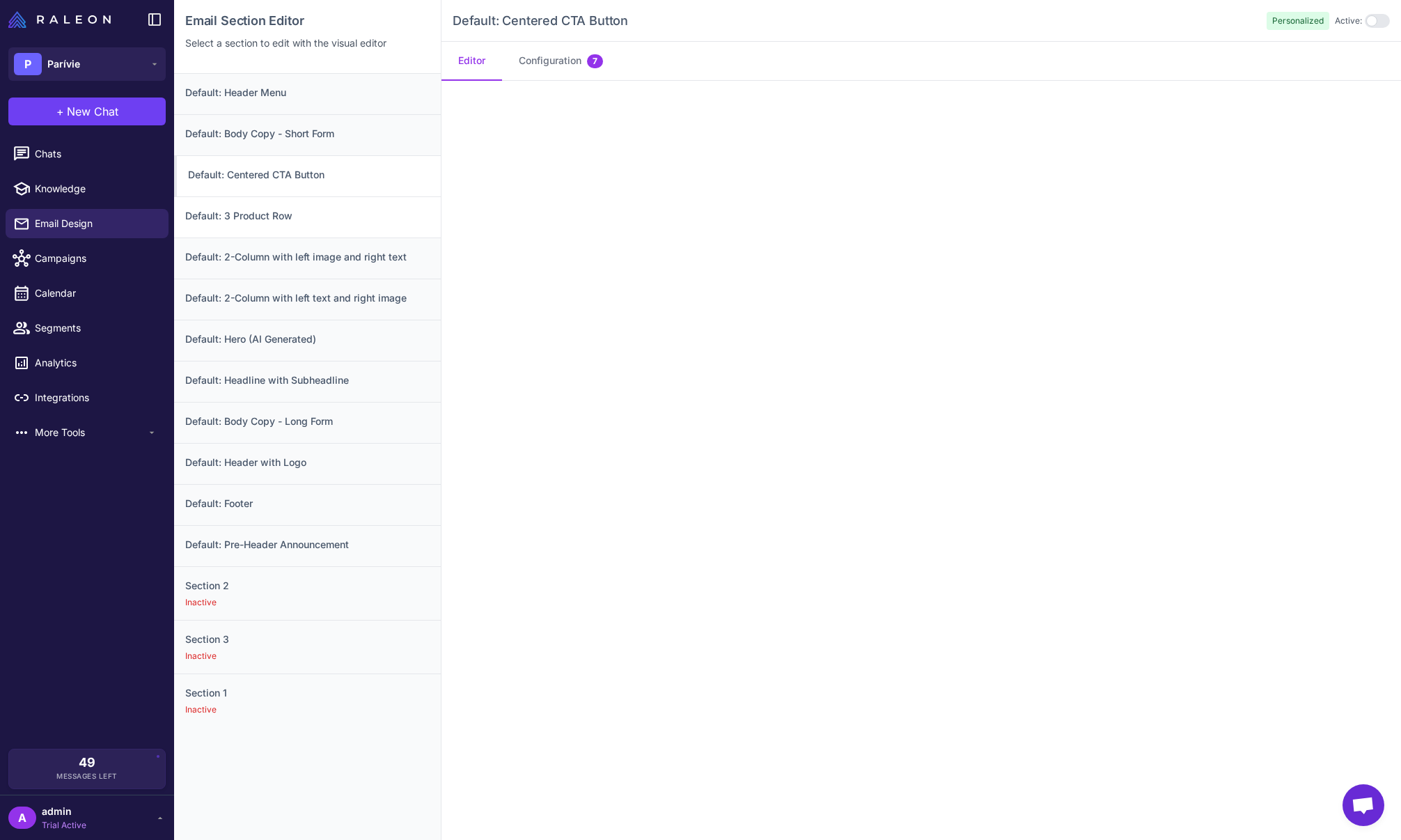
click at [338, 223] on h3 "Default: 3 Product Row" at bounding box center [308, 215] width 244 height 15
click at [566, 65] on button "Configuration 40" at bounding box center [564, 62] width 124 height 39
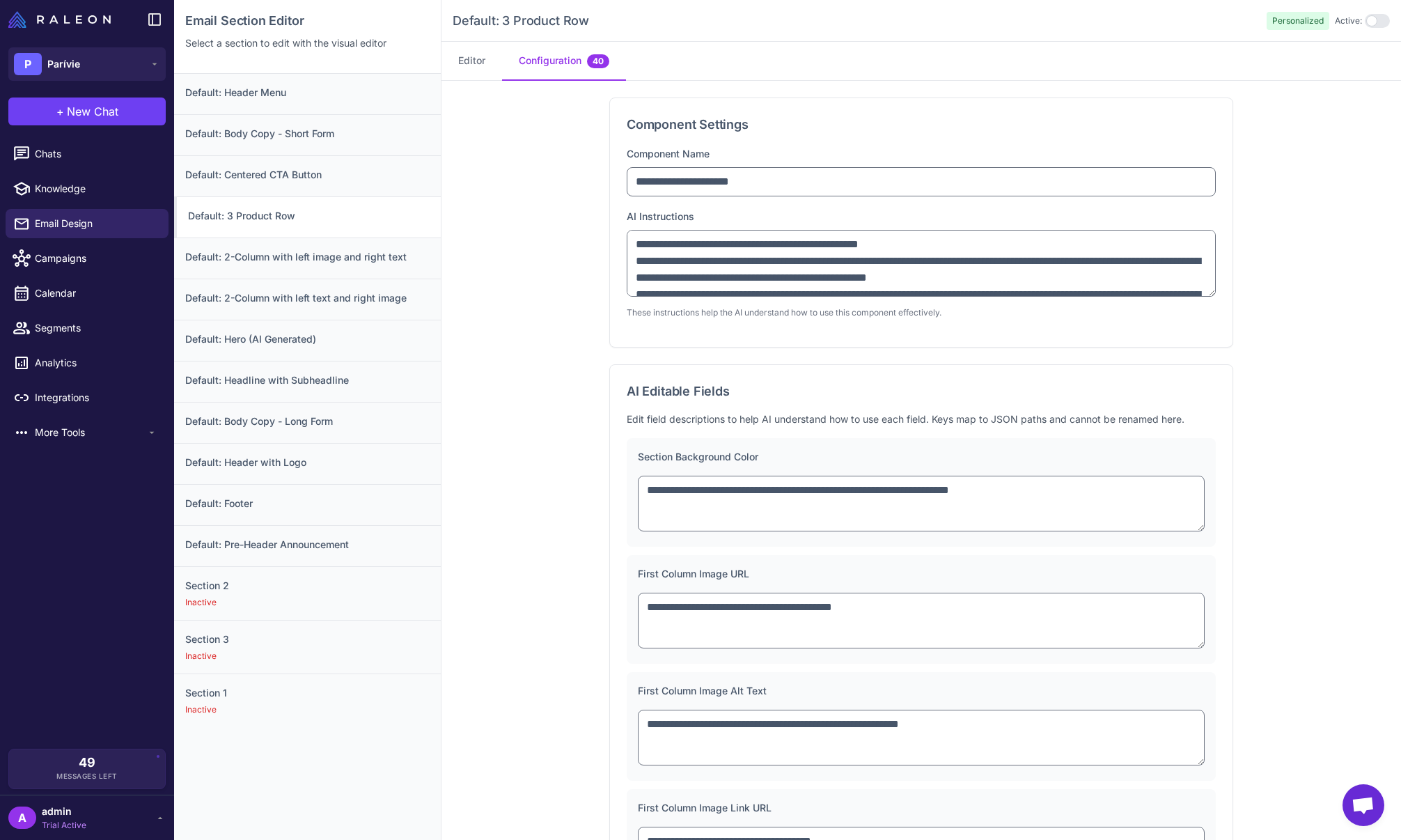
scroll to position [0, 0]
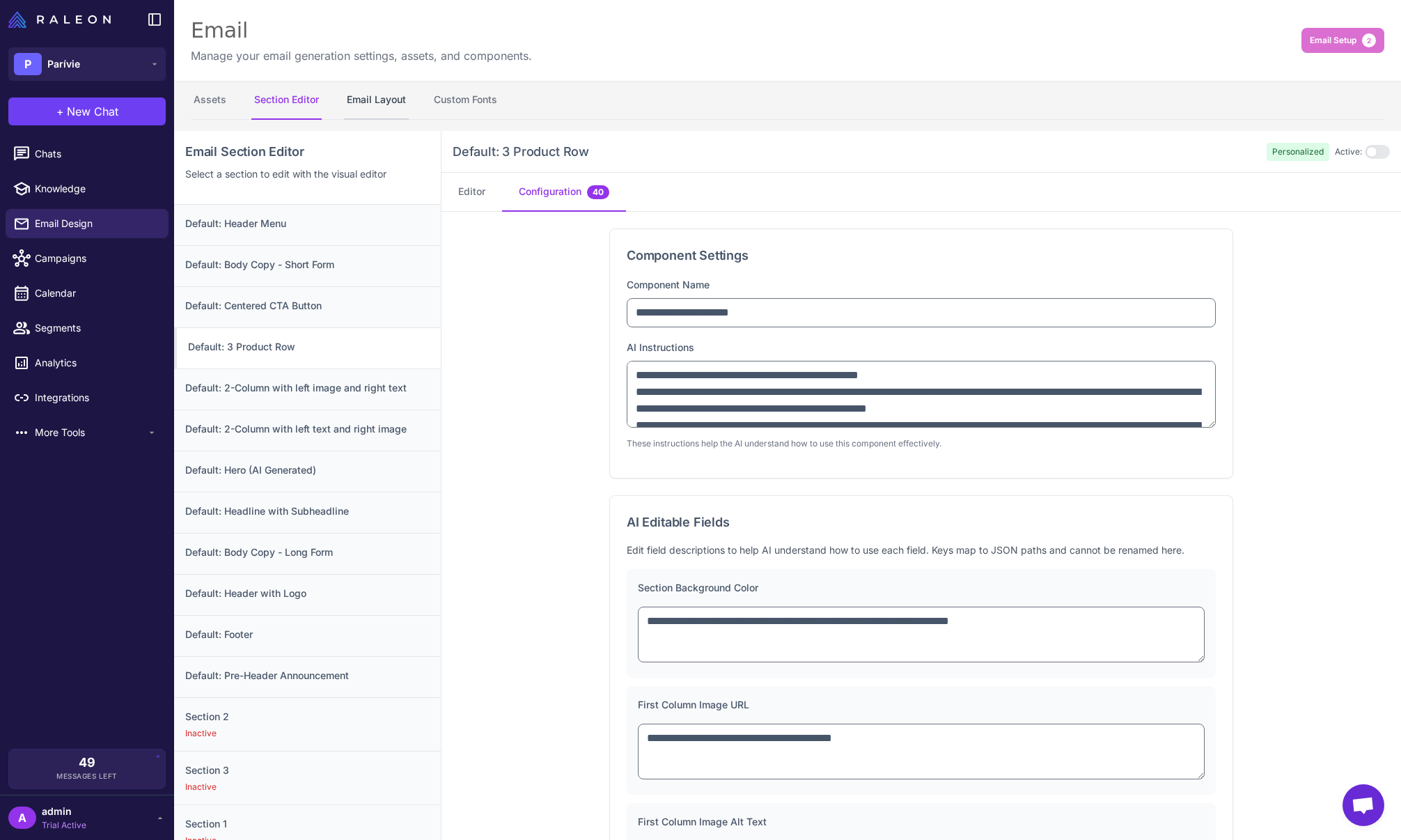
click at [356, 100] on button "Email Layout" at bounding box center [376, 101] width 65 height 39
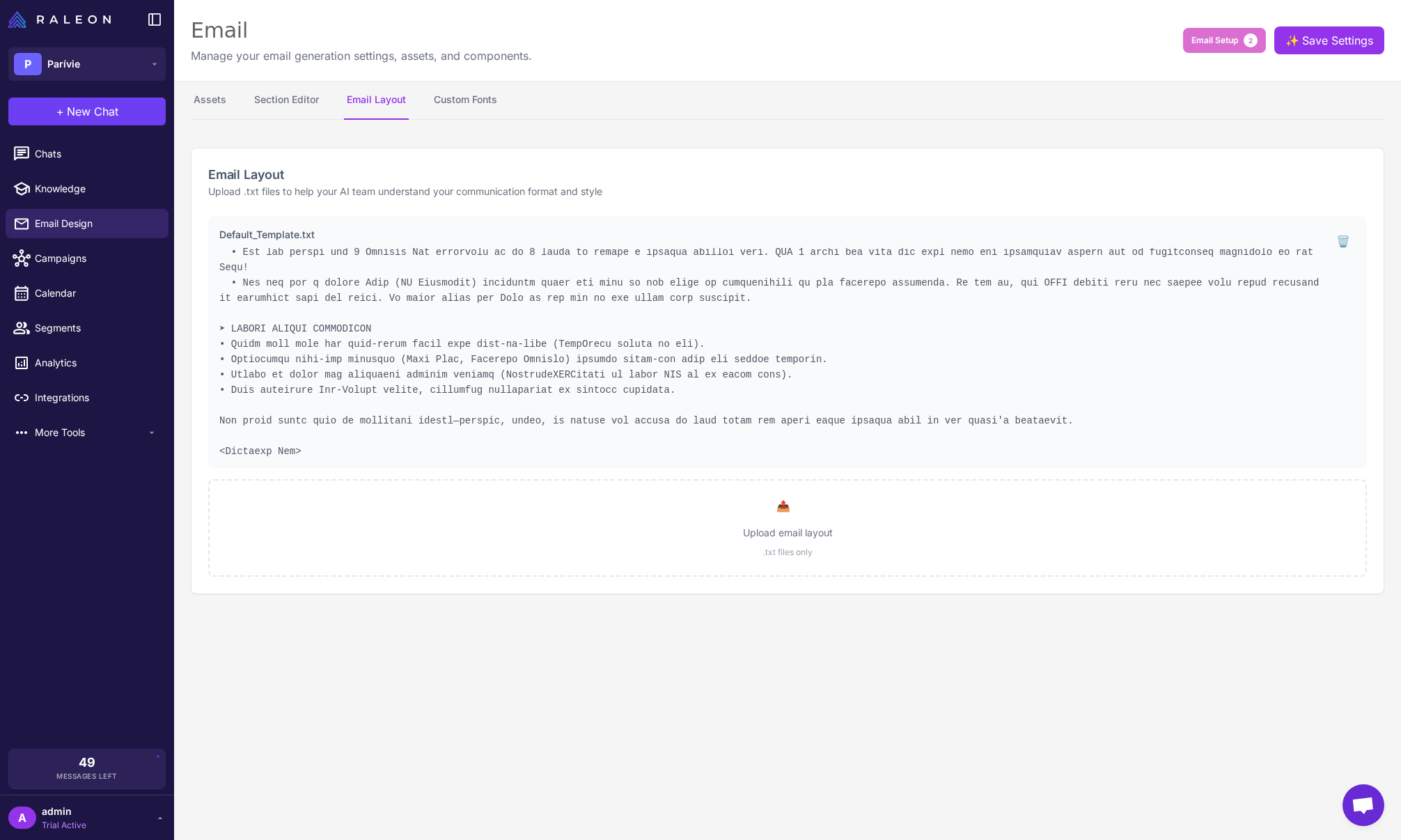
scroll to position [695, 0]
click at [472, 99] on button "Custom Fonts" at bounding box center [465, 101] width 69 height 39
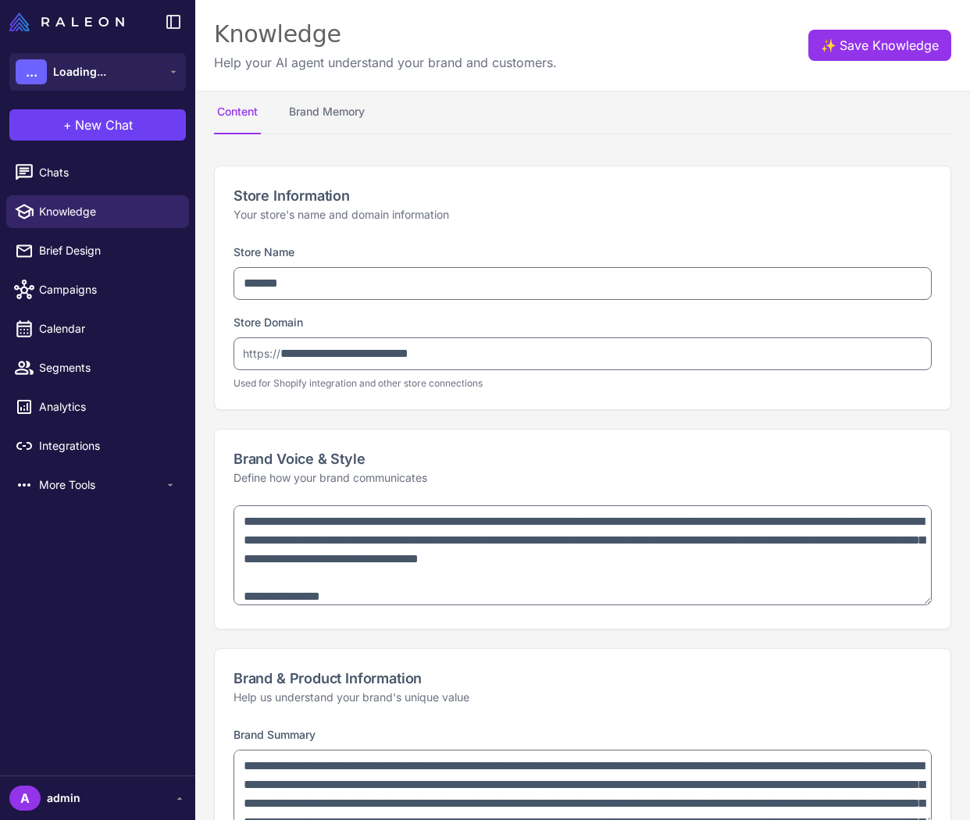
select select
type textarea "**********"
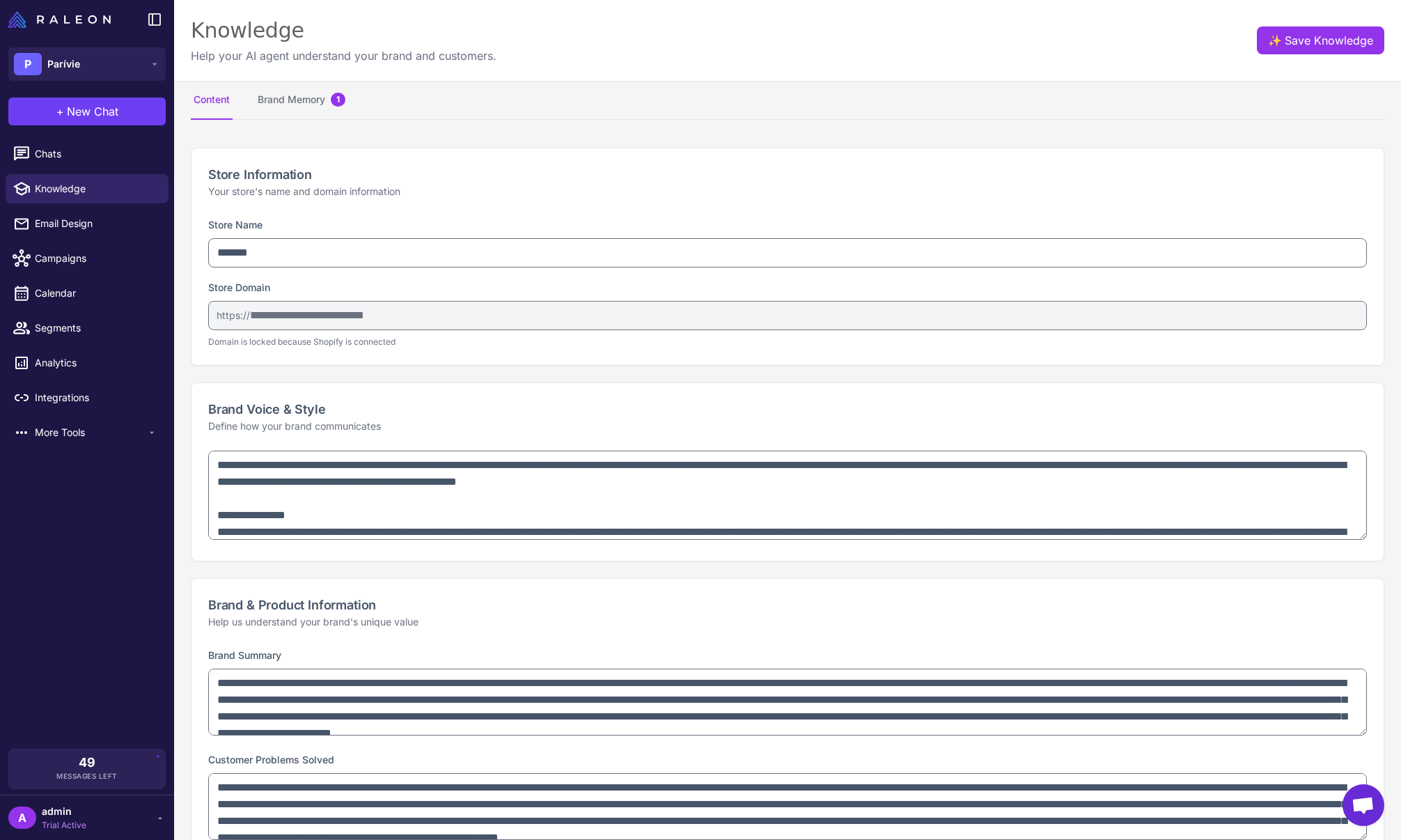
scroll to position [736, 0]
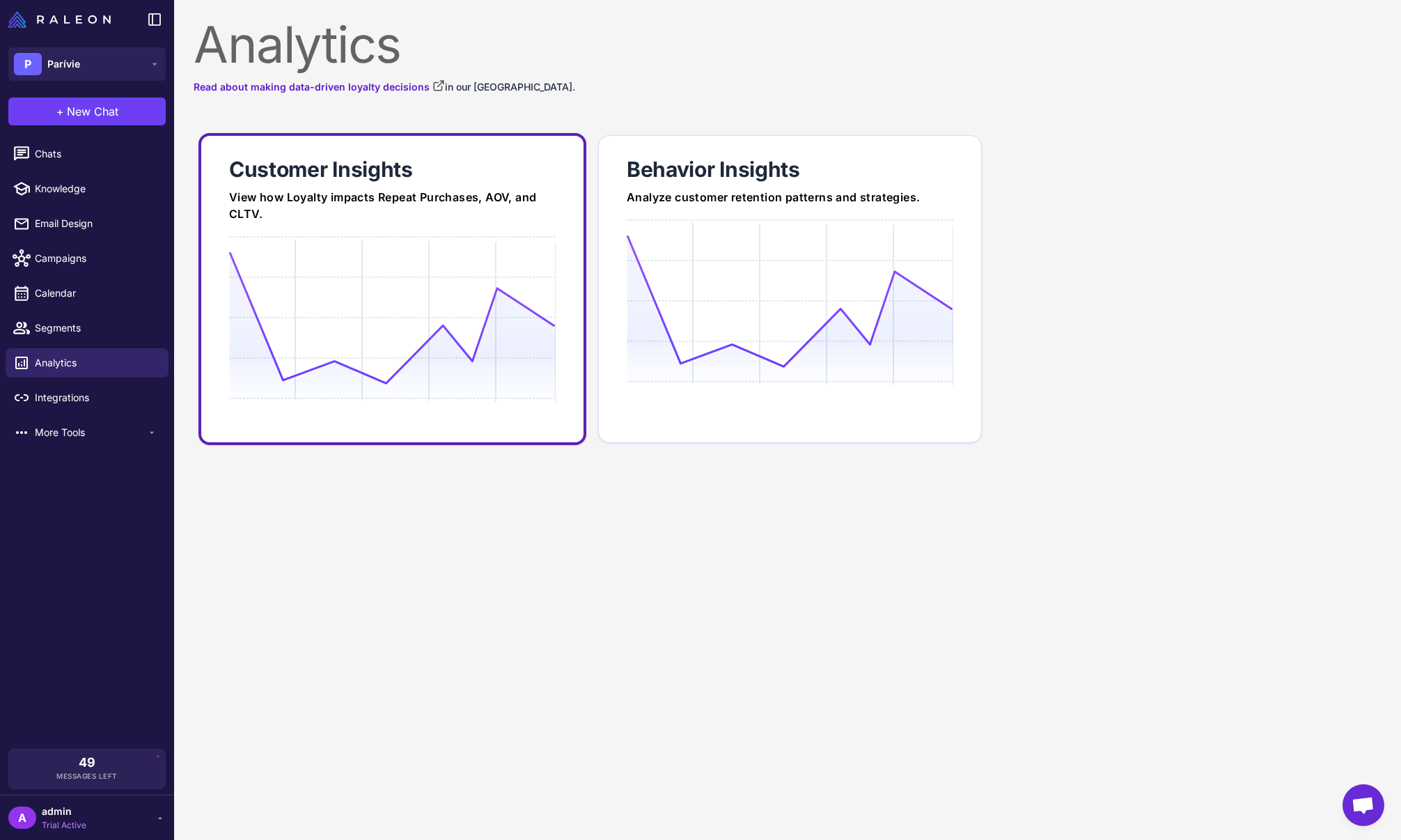
click at [422, 218] on div "View how Loyalty impacts Repeat Purchases, AOV, and CLTV." at bounding box center [392, 205] width 326 height 33
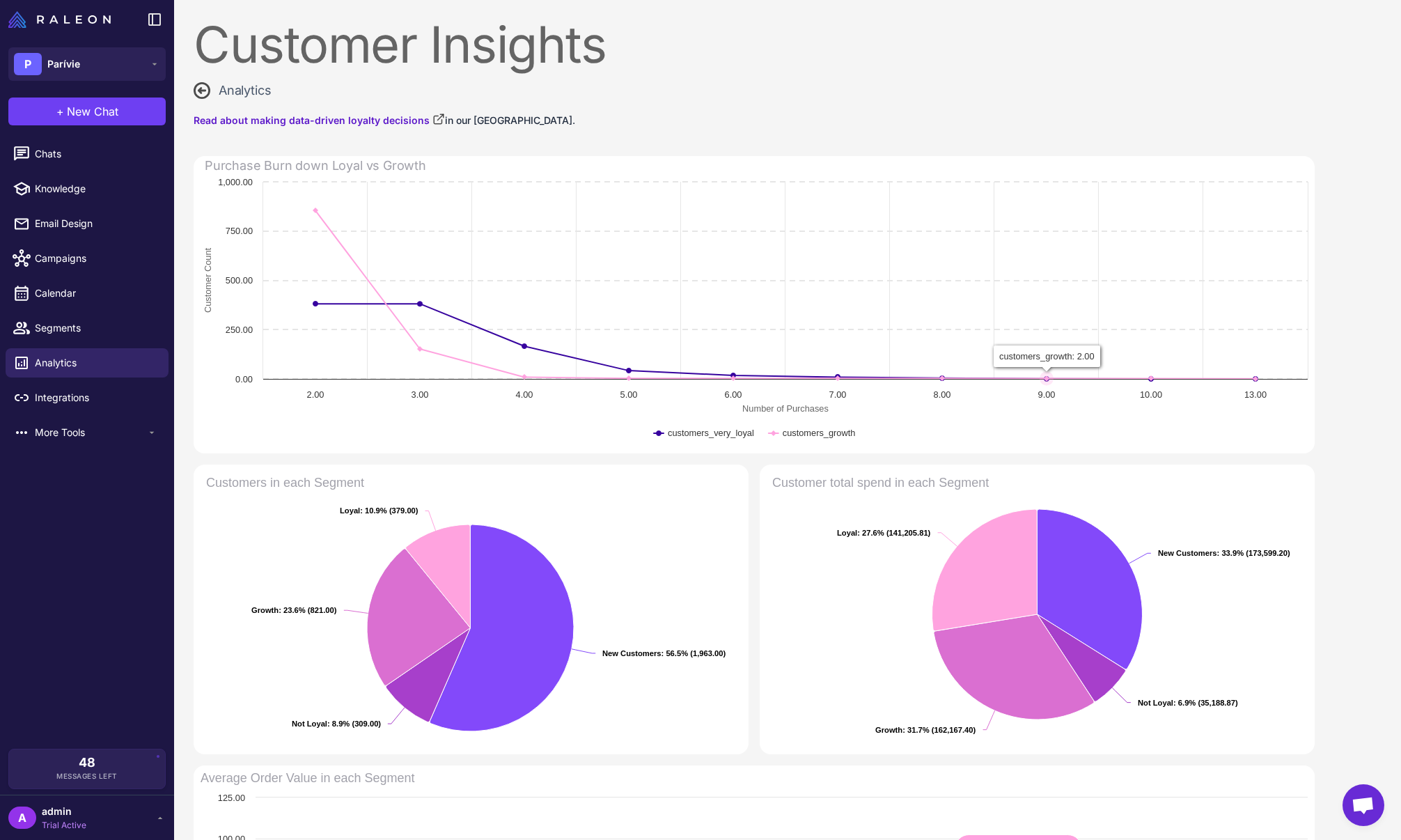
scroll to position [627, 0]
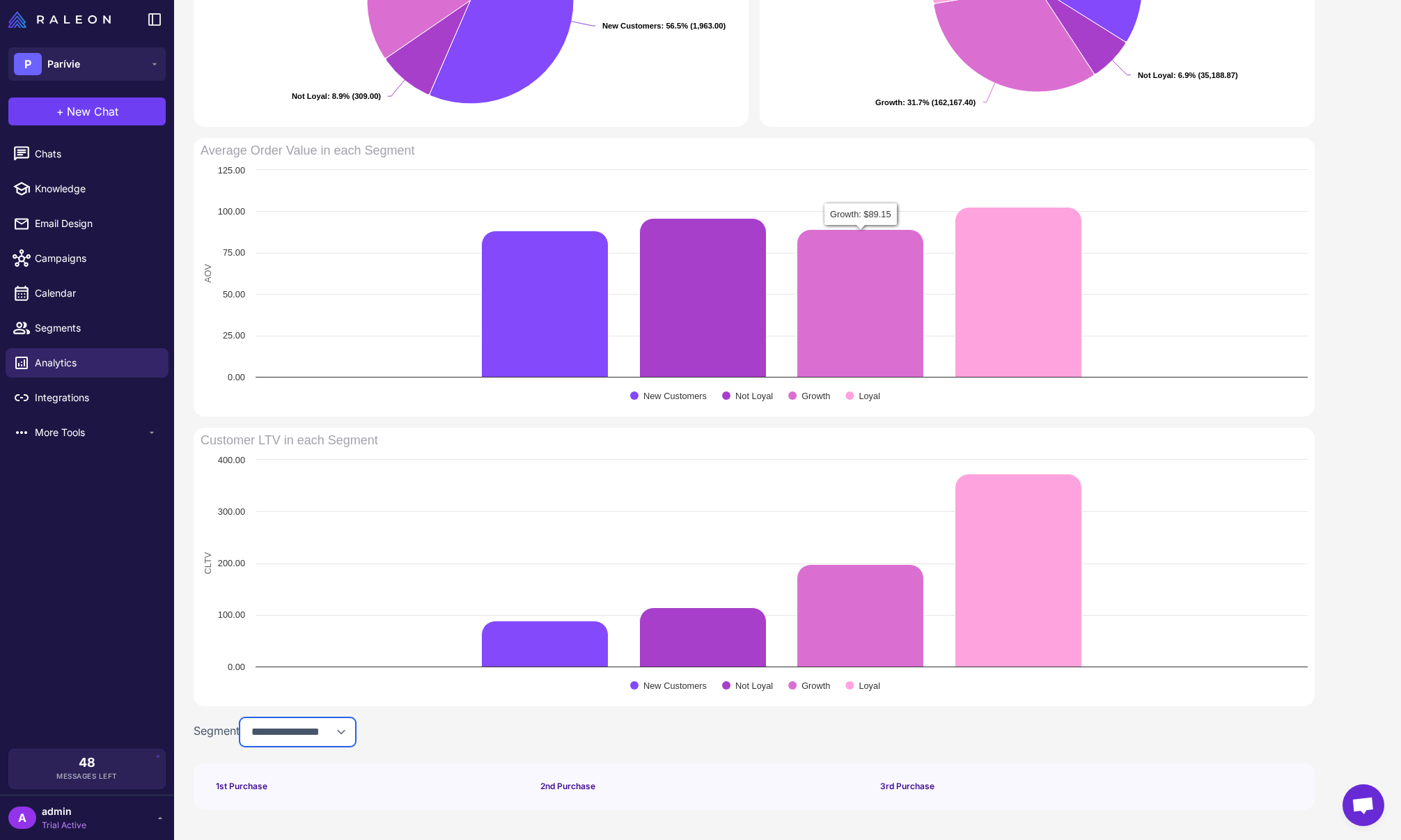
click at [330, 730] on select "**********" at bounding box center [298, 731] width 116 height 29
select select "**********"
click at [243, 717] on select "**********" at bounding box center [298, 731] width 116 height 29
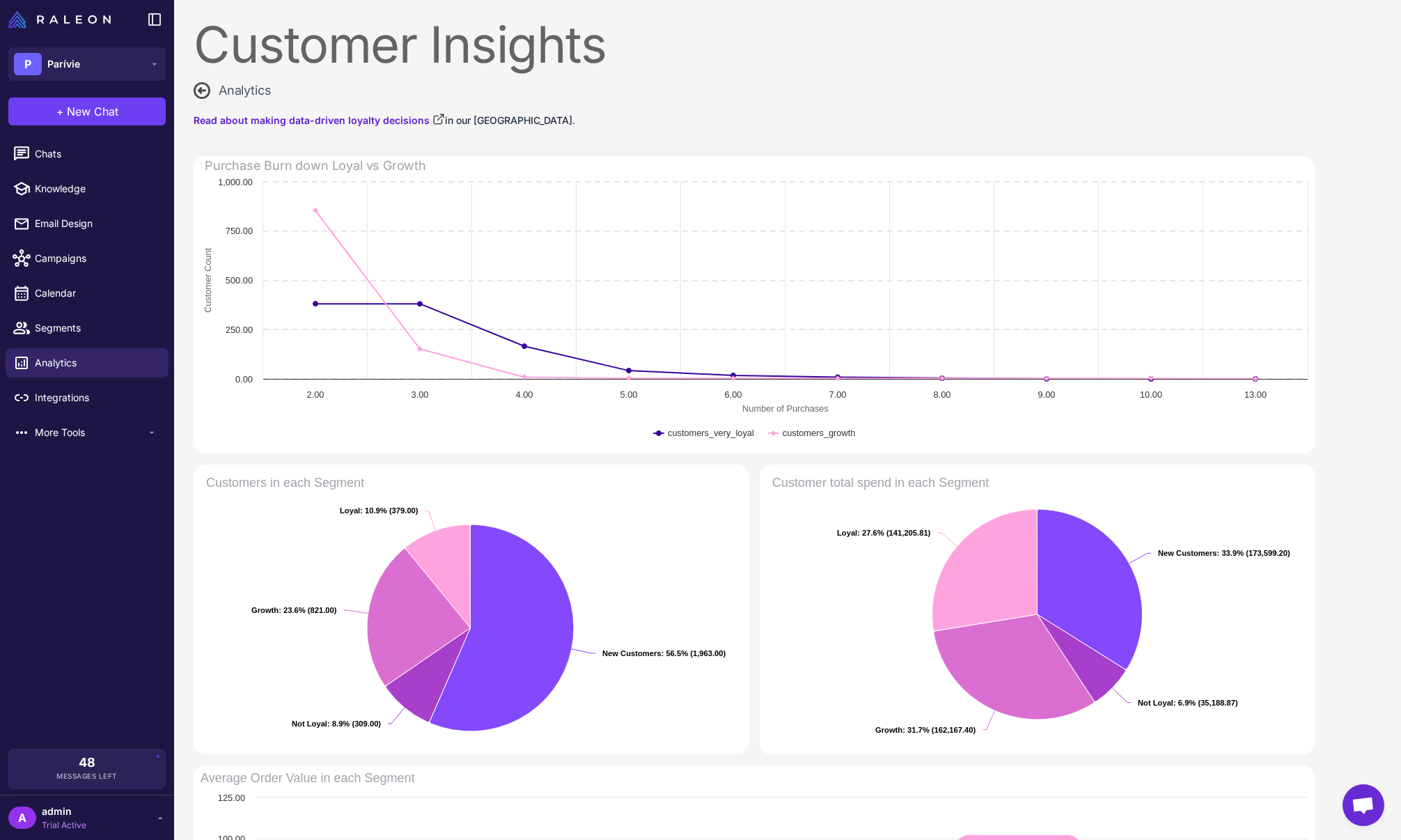
scroll to position [732, 0]
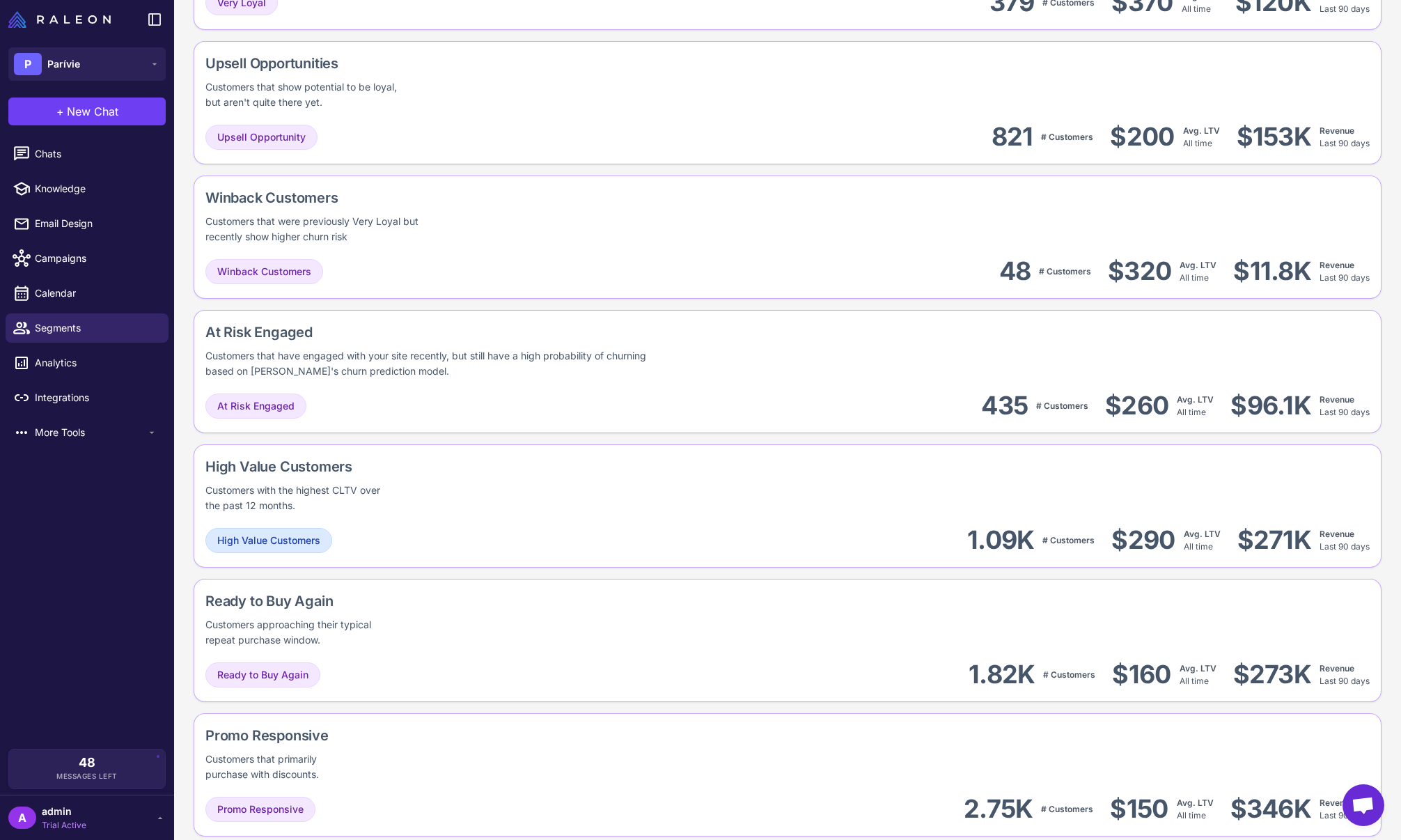
scroll to position [919, 0]
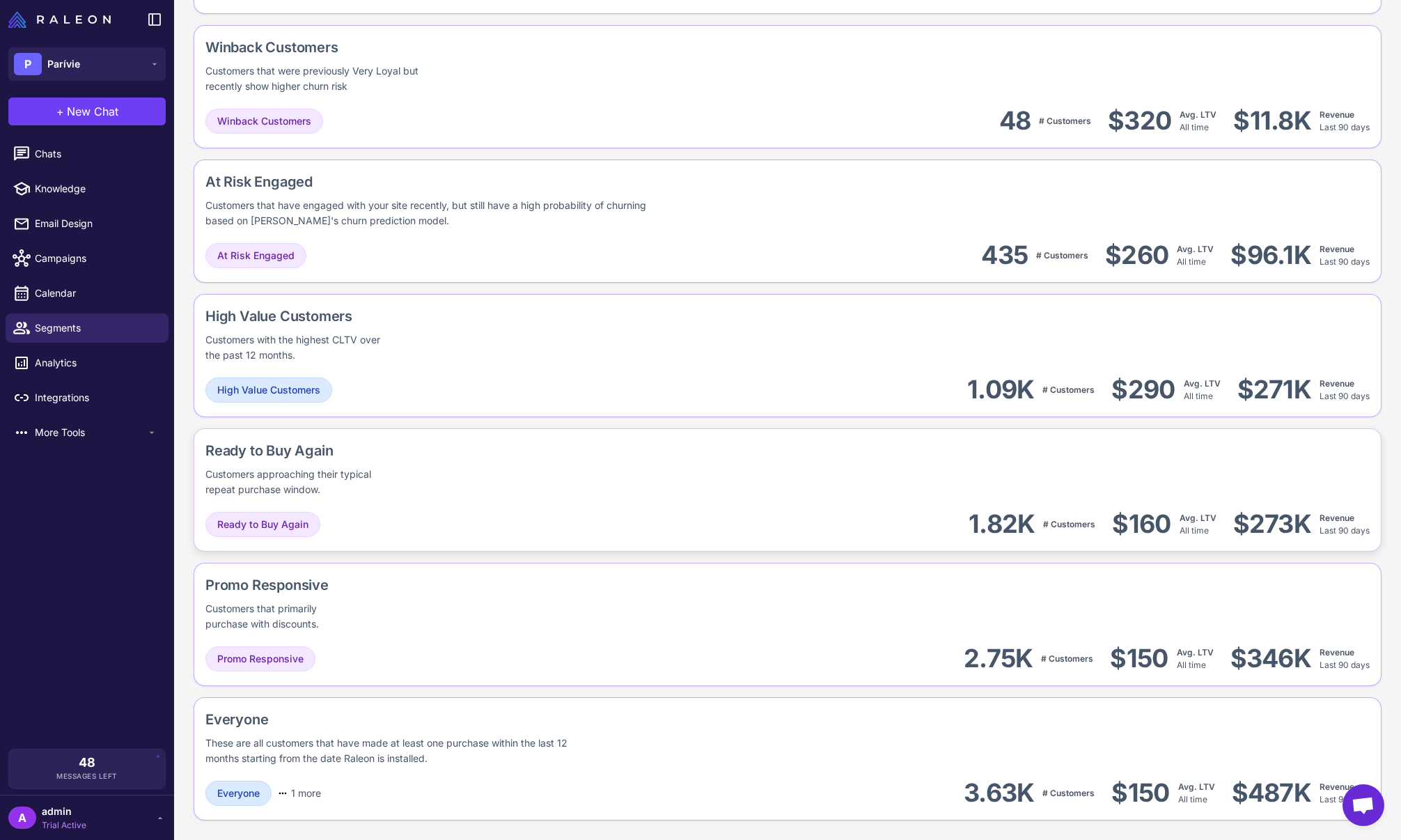
click at [427, 462] on div "Ready to Buy Again Customers approaching their typical repeat purchase window." at bounding box center [347, 468] width 284 height 57
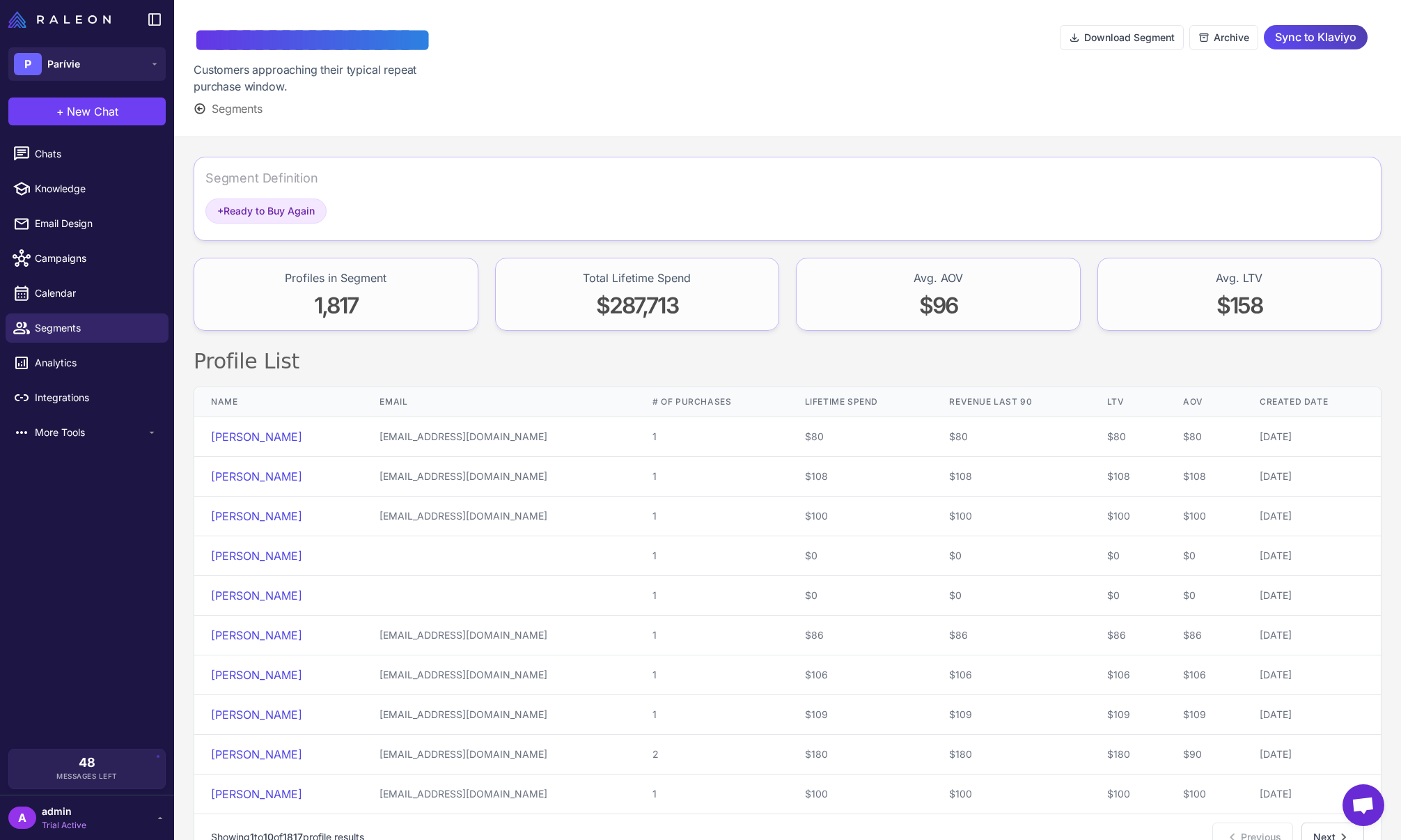
click at [271, 178] on div "Segment Definition" at bounding box center [261, 177] width 112 height 19
click at [202, 108] on icon at bounding box center [200, 108] width 10 height 10
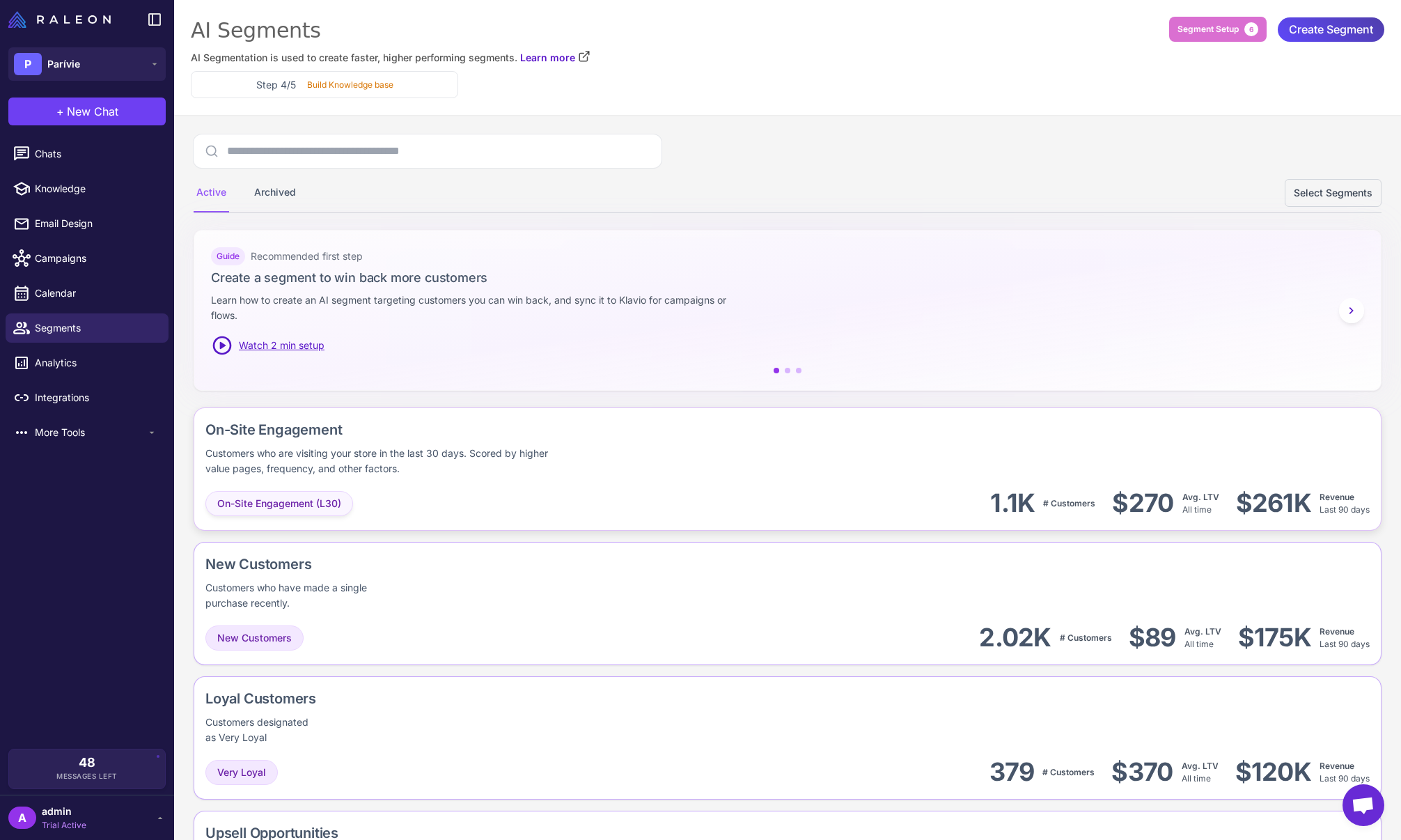
click at [343, 502] on div "On-Site Engagement (L30)" at bounding box center [279, 503] width 148 height 25
click at [472, 489] on div "On-Site Engagement (L30) 1.1K # Customers $270 Avg. LTV All time $261K Revenue …" at bounding box center [787, 503] width 1164 height 31
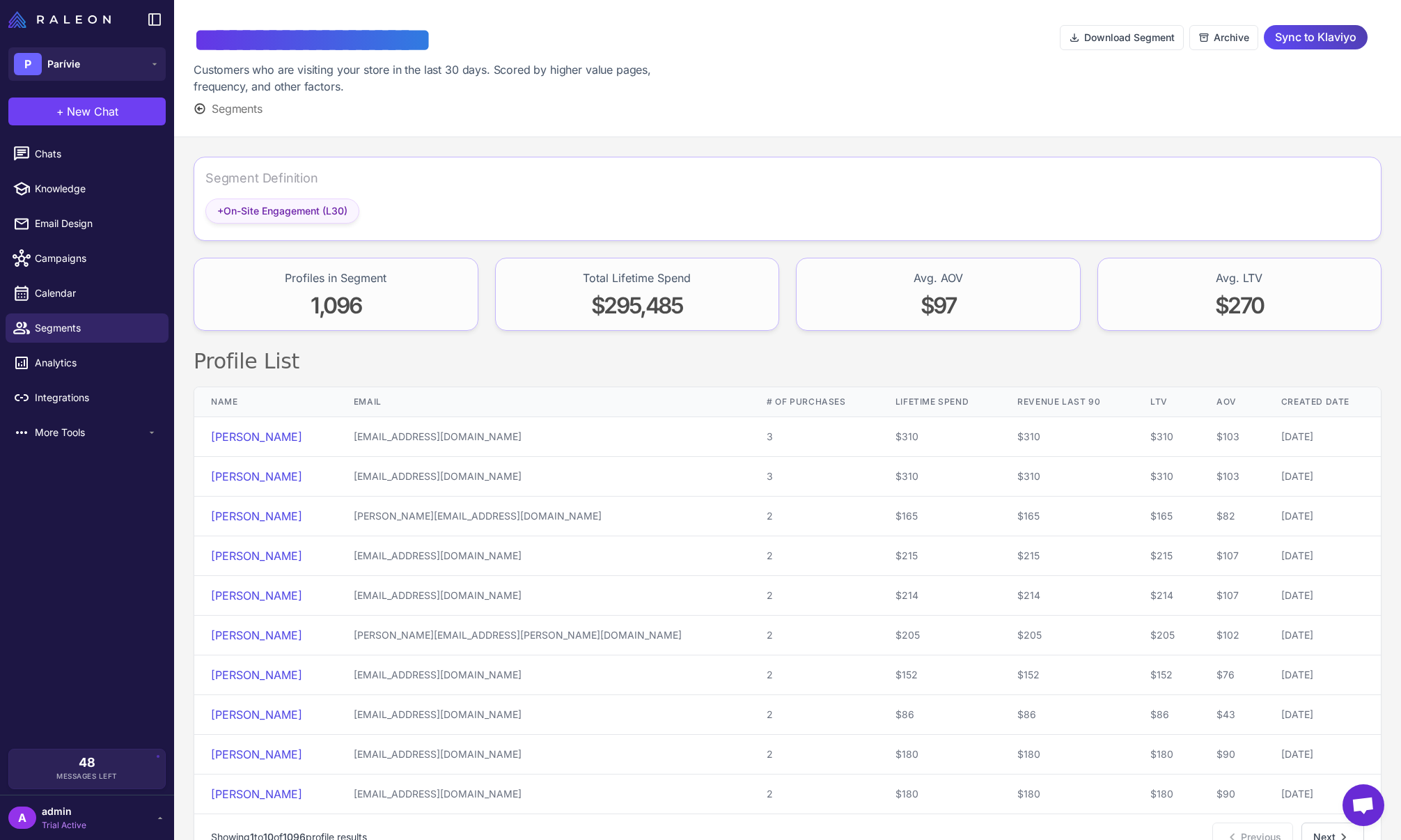
click at [286, 207] on span "+ On-Site Engagement (L30)" at bounding box center [283, 210] width 130 height 15
click at [326, 207] on span "+ On-Site Engagement (L30)" at bounding box center [283, 210] width 130 height 15
click at [225, 111] on span "Segments" at bounding box center [236, 108] width 51 height 17
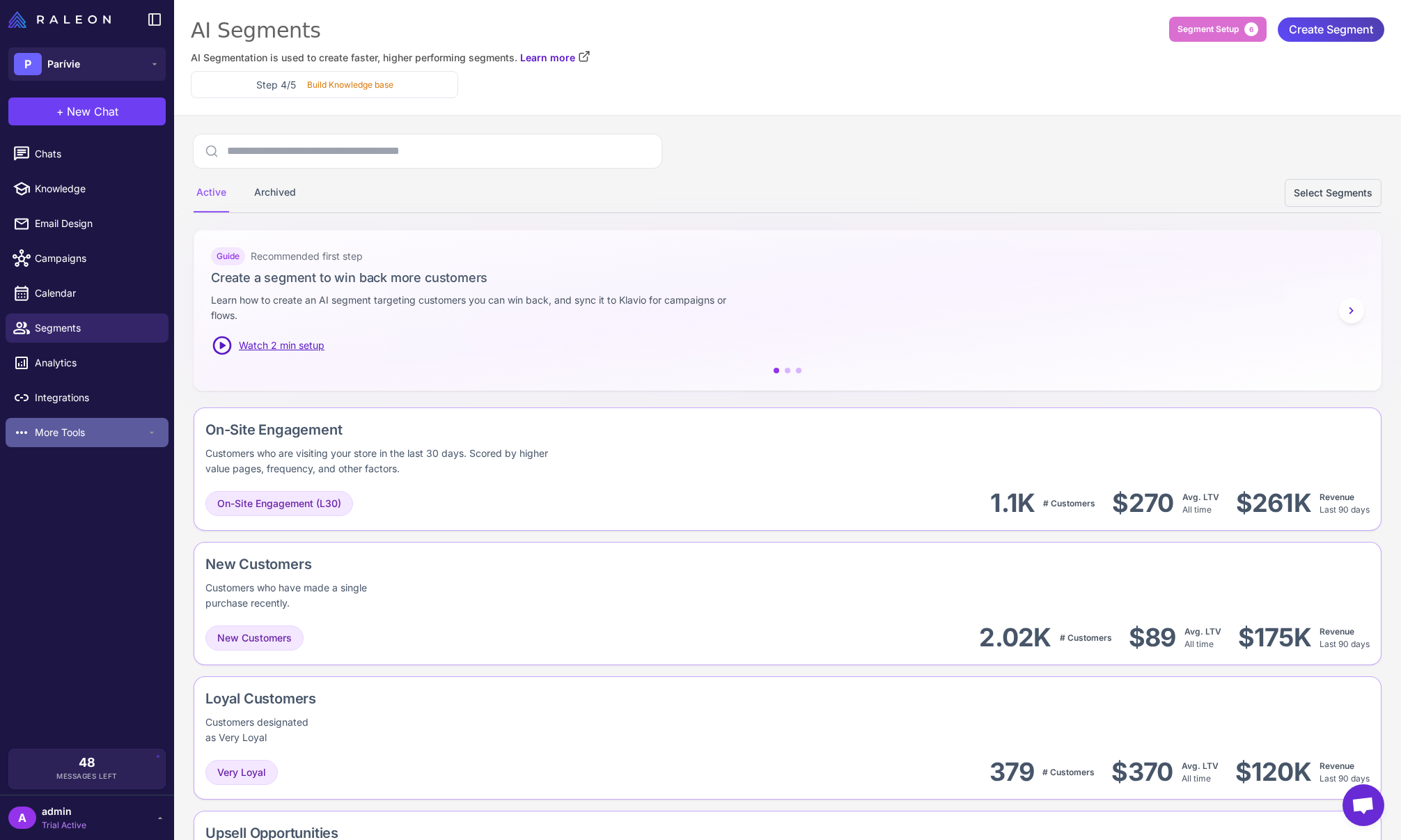
click at [70, 440] on span "More Tools" at bounding box center [90, 432] width 111 height 15
